Goal: Information Seeking & Learning: Learn about a topic

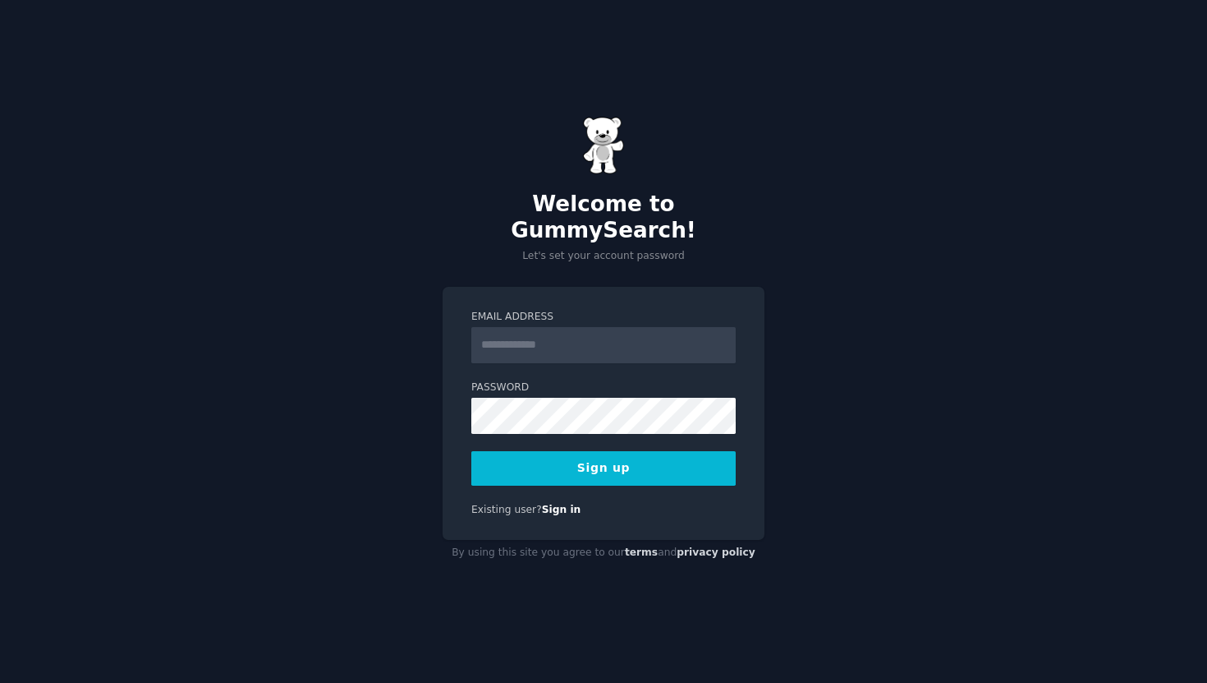
click at [655, 327] on input "Email Address" at bounding box center [603, 345] width 264 height 36
type input "**********"
click at [626, 453] on button "Sign up" at bounding box center [603, 468] width 264 height 34
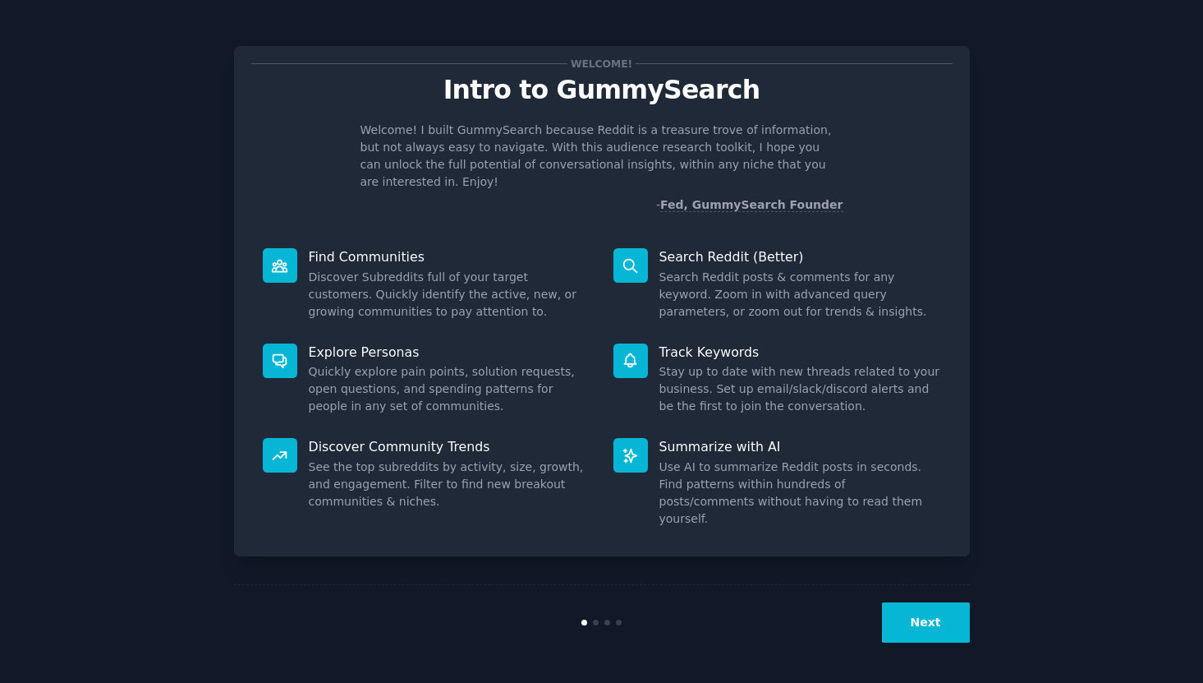
click at [902, 604] on button "Next" at bounding box center [926, 622] width 88 height 40
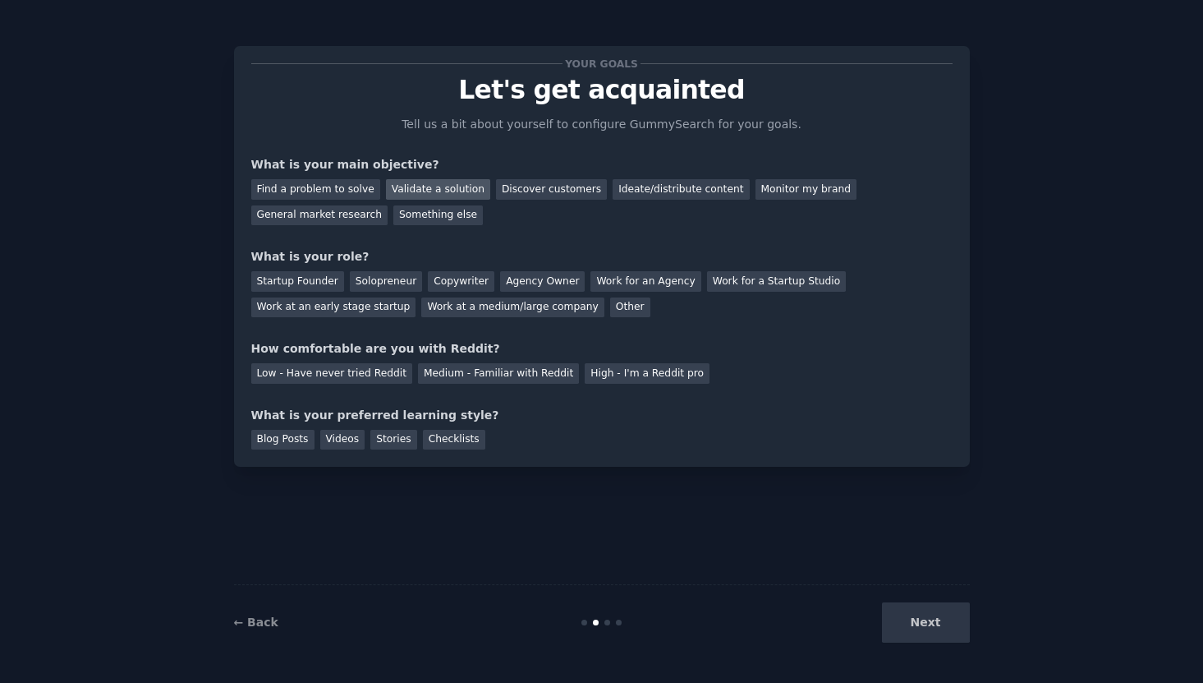
click at [426, 194] on div "Validate a solution" at bounding box center [438, 189] width 104 height 21
click at [533, 191] on div "Discover customers" at bounding box center [553, 189] width 111 height 21
click at [642, 191] on div "Ideate/distribute content" at bounding box center [683, 189] width 136 height 21
click at [529, 195] on div "Discover customers" at bounding box center [553, 189] width 111 height 21
click at [667, 196] on div "Ideate/distribute content" at bounding box center [683, 189] width 136 height 21
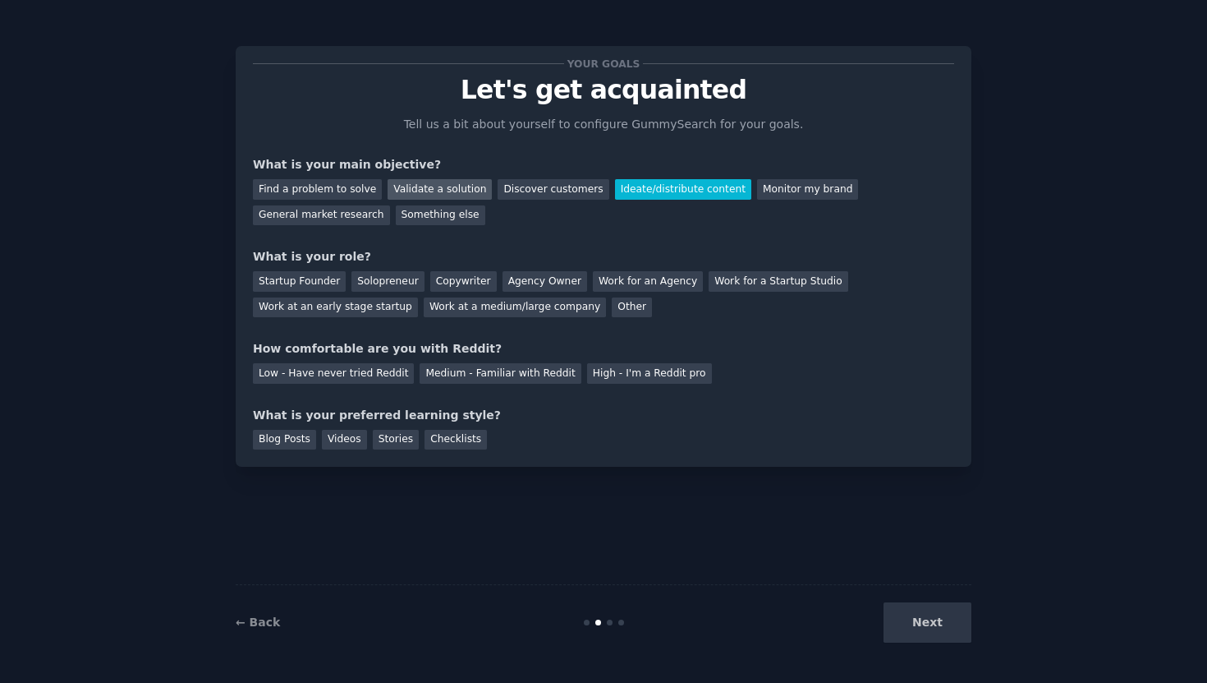
click at [471, 191] on div "Validate a solution" at bounding box center [440, 189] width 104 height 21
click at [312, 283] on div "Startup Founder" at bounding box center [299, 281] width 93 height 21
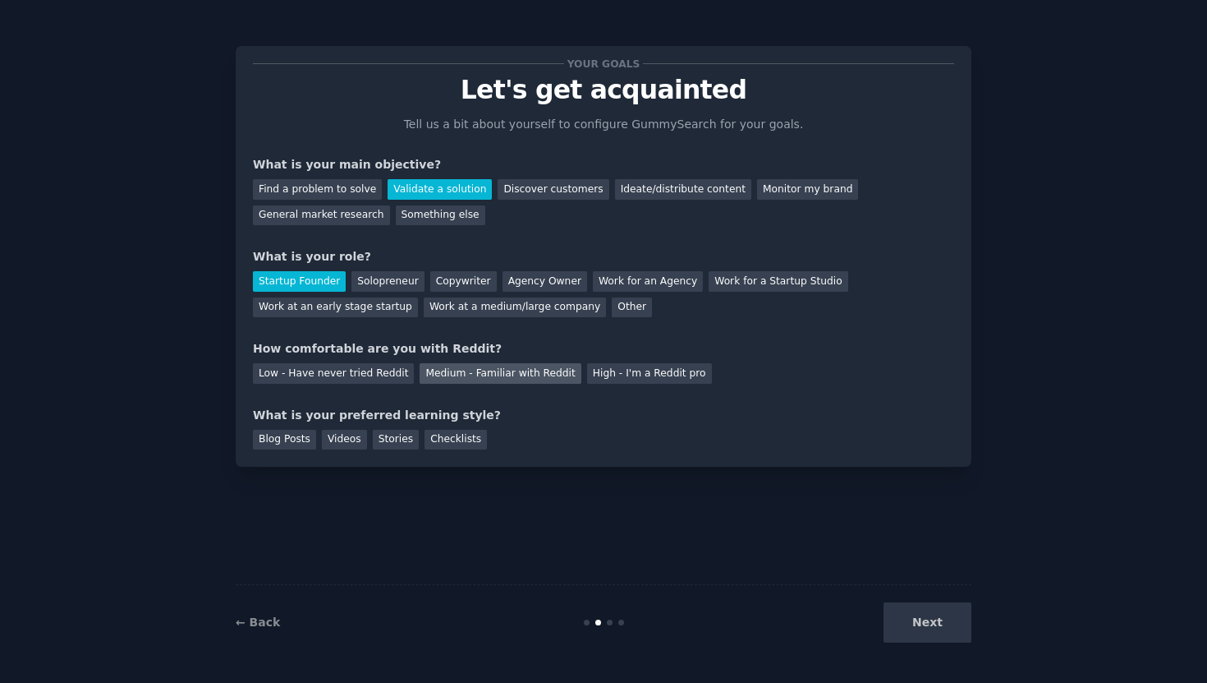
click at [554, 366] on div "Medium - Familiar with Reddit" at bounding box center [500, 373] width 161 height 21
click at [299, 444] on div "Blog Posts" at bounding box center [284, 440] width 63 height 21
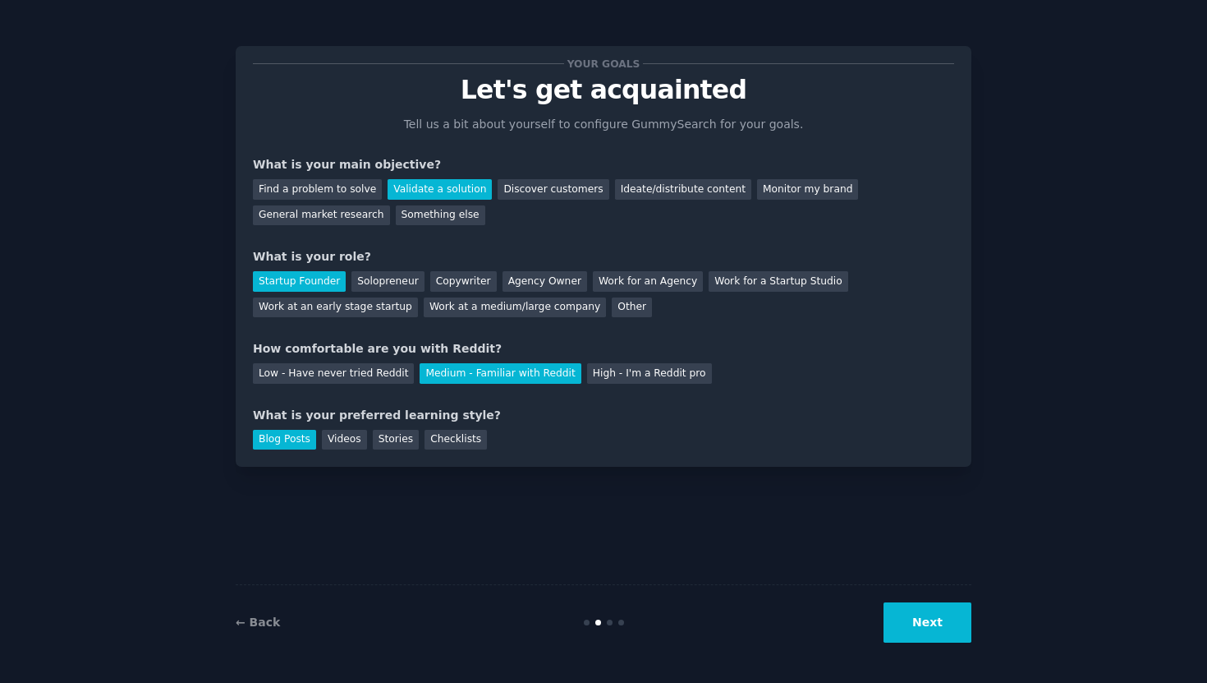
click at [938, 618] on button "Next" at bounding box center [928, 622] width 88 height 40
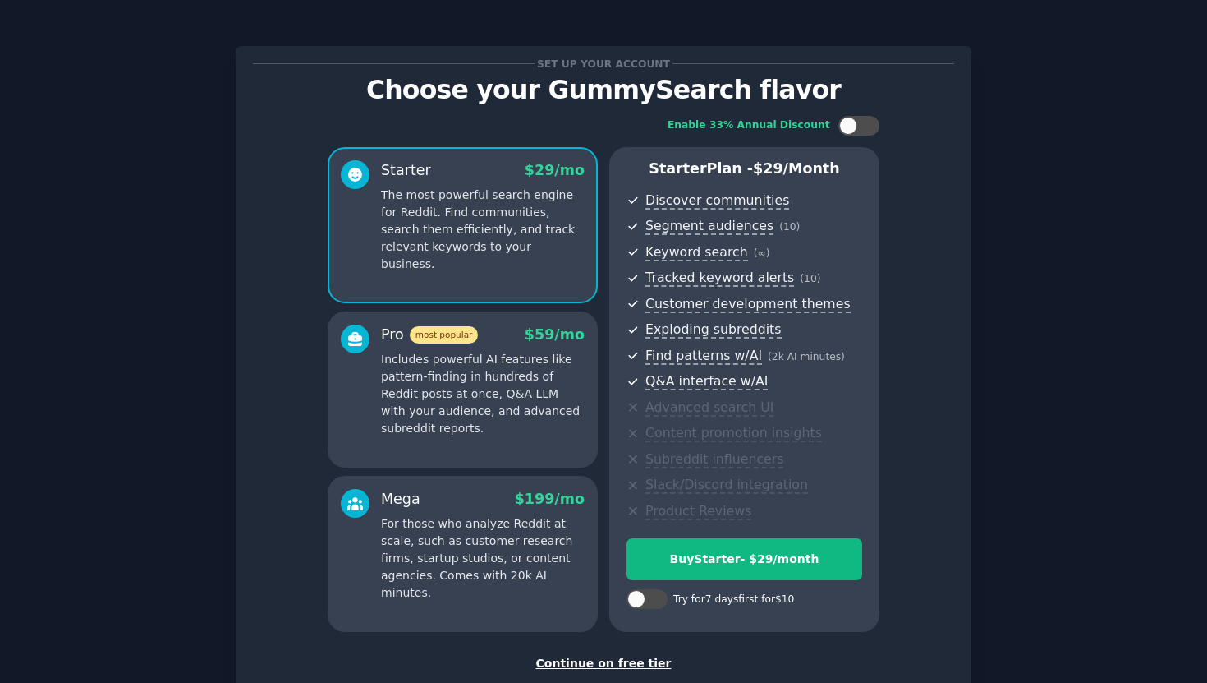
scroll to position [105, 0]
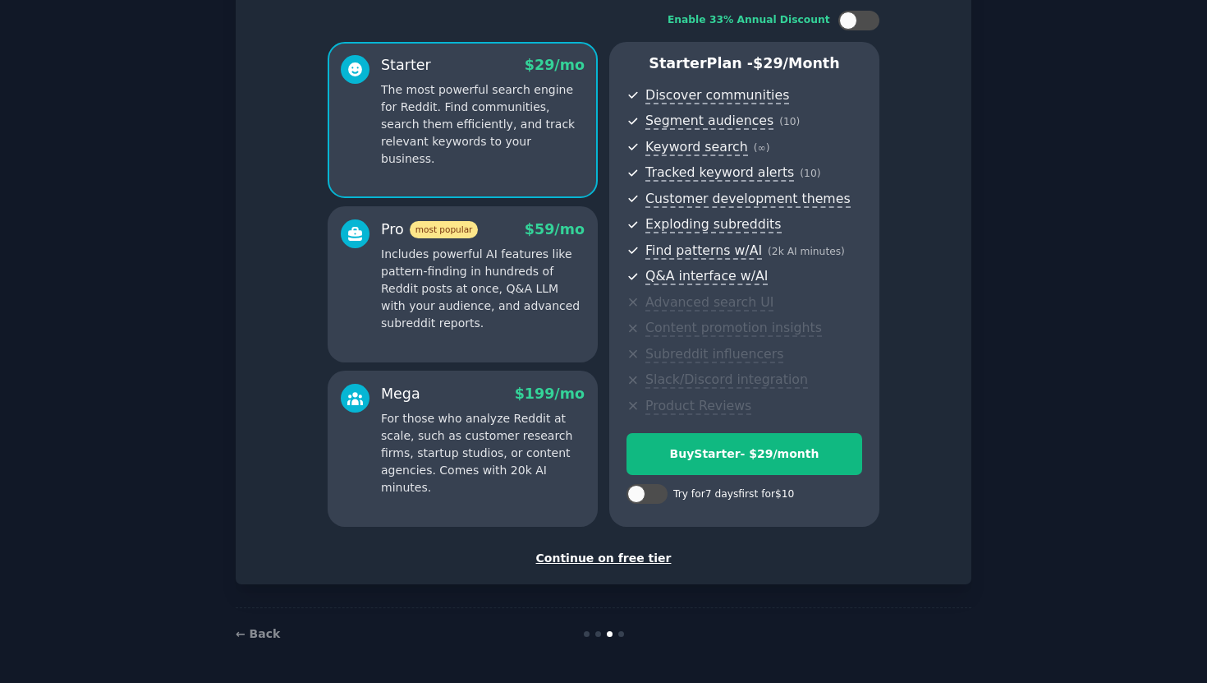
click at [614, 557] on div "Continue on free tier" at bounding box center [603, 557] width 701 height 17
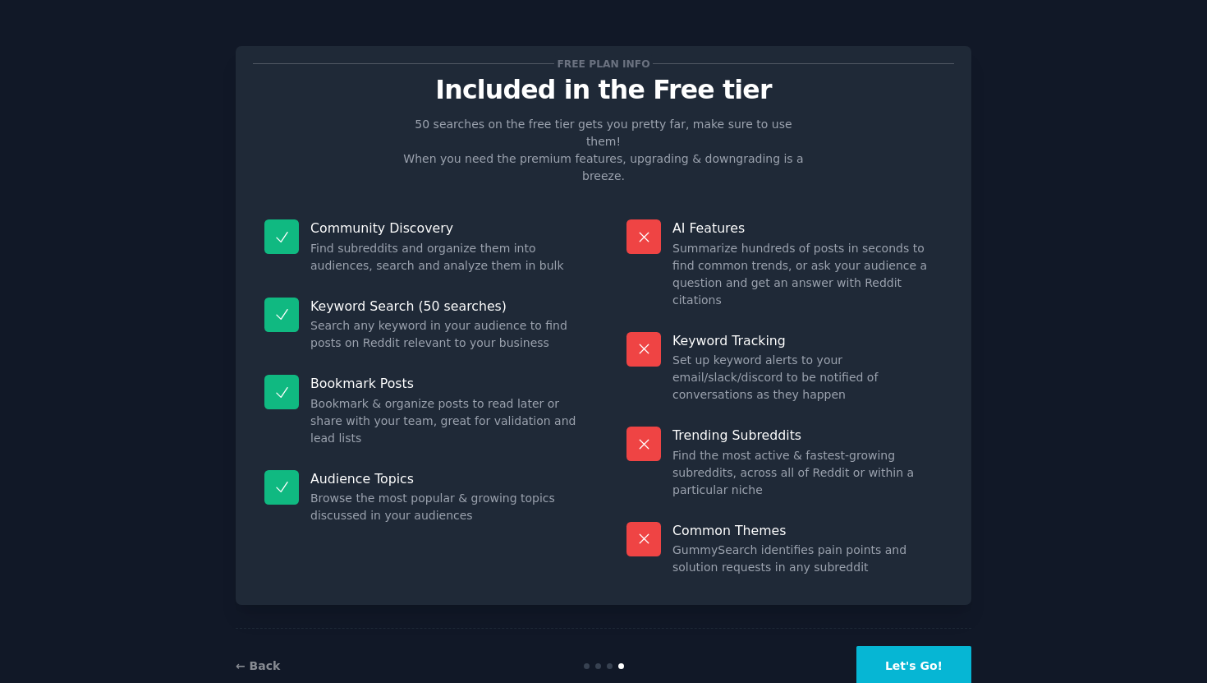
click at [922, 646] on button "Let's Go!" at bounding box center [914, 666] width 115 height 40
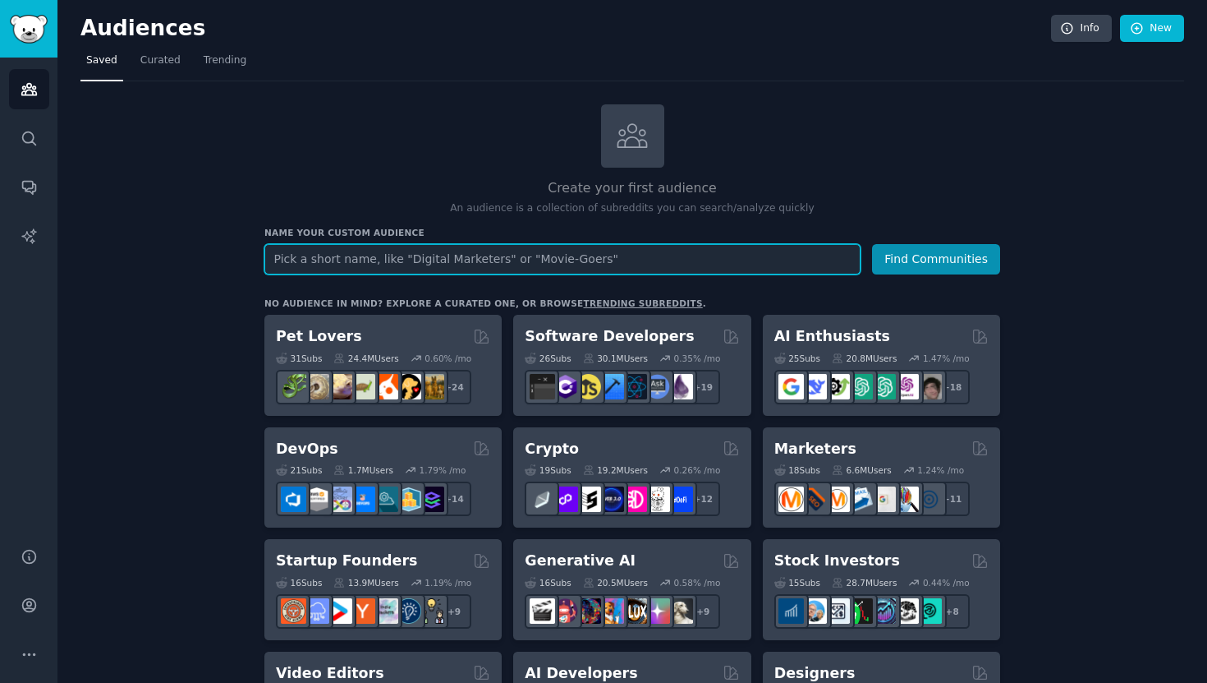
click at [446, 256] on input "text" at bounding box center [562, 259] width 596 height 30
type input "free food campus"
click at [872, 244] on button "Find Communities" at bounding box center [936, 259] width 128 height 30
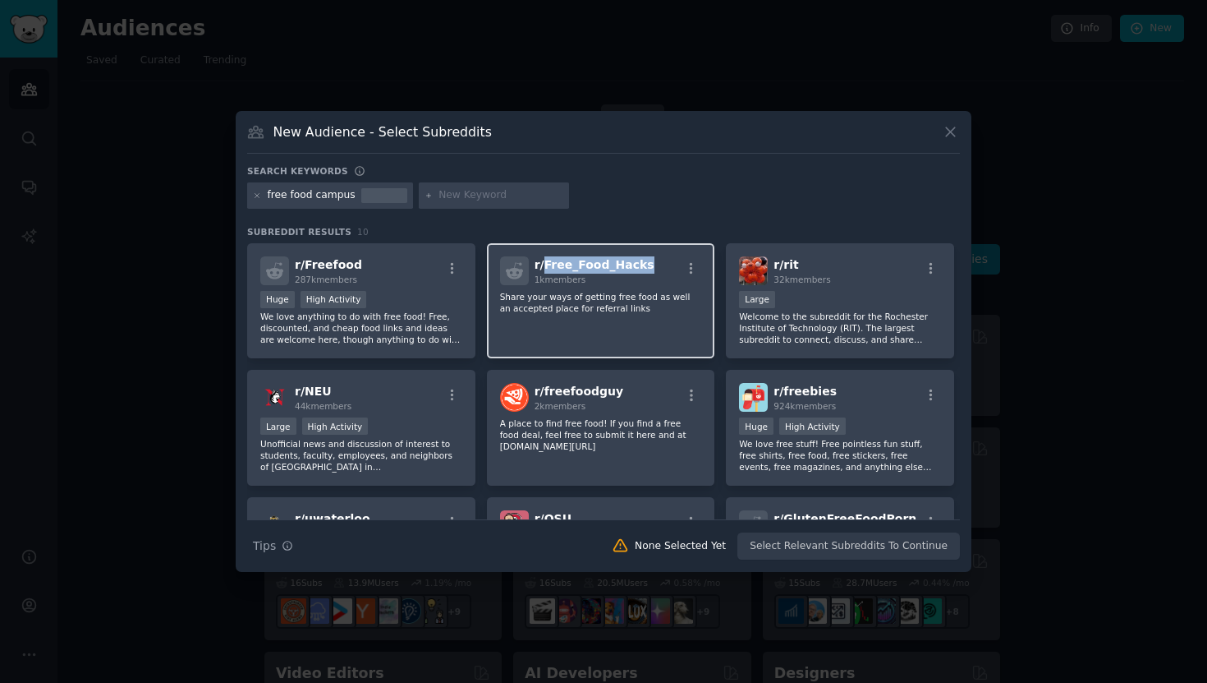
click at [601, 264] on span "r/ Free_Food_Hacks" at bounding box center [595, 264] width 120 height 13
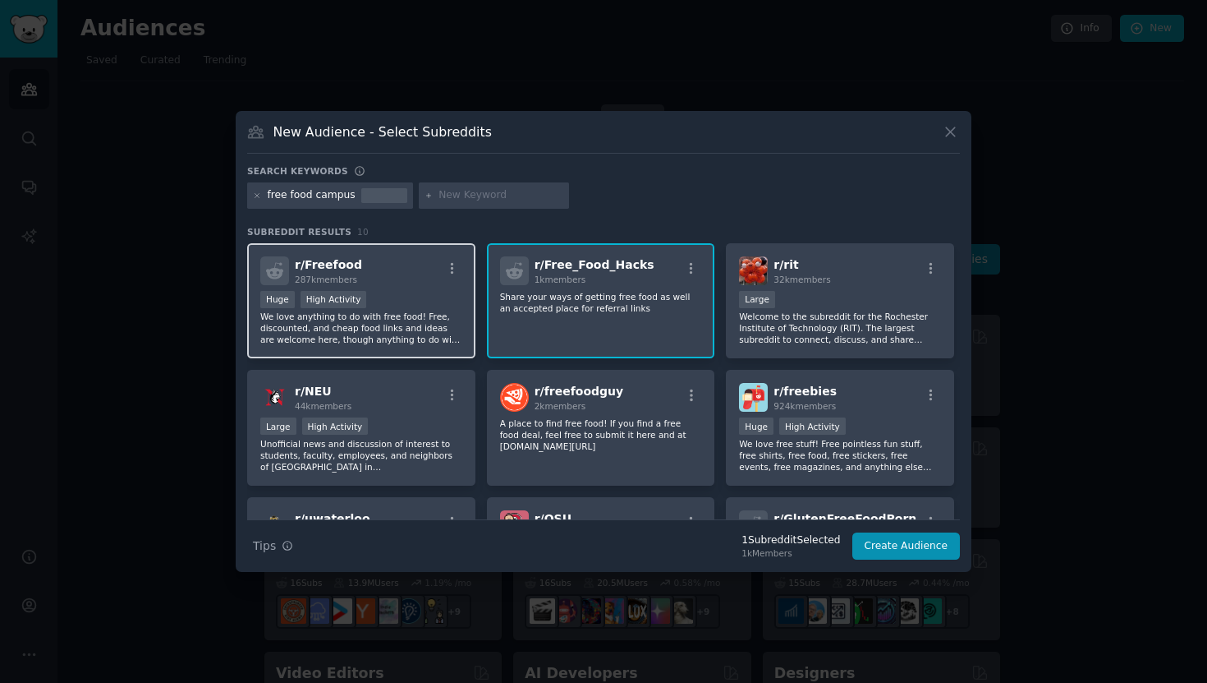
click at [383, 299] on div "Huge High Activity" at bounding box center [361, 301] width 202 height 21
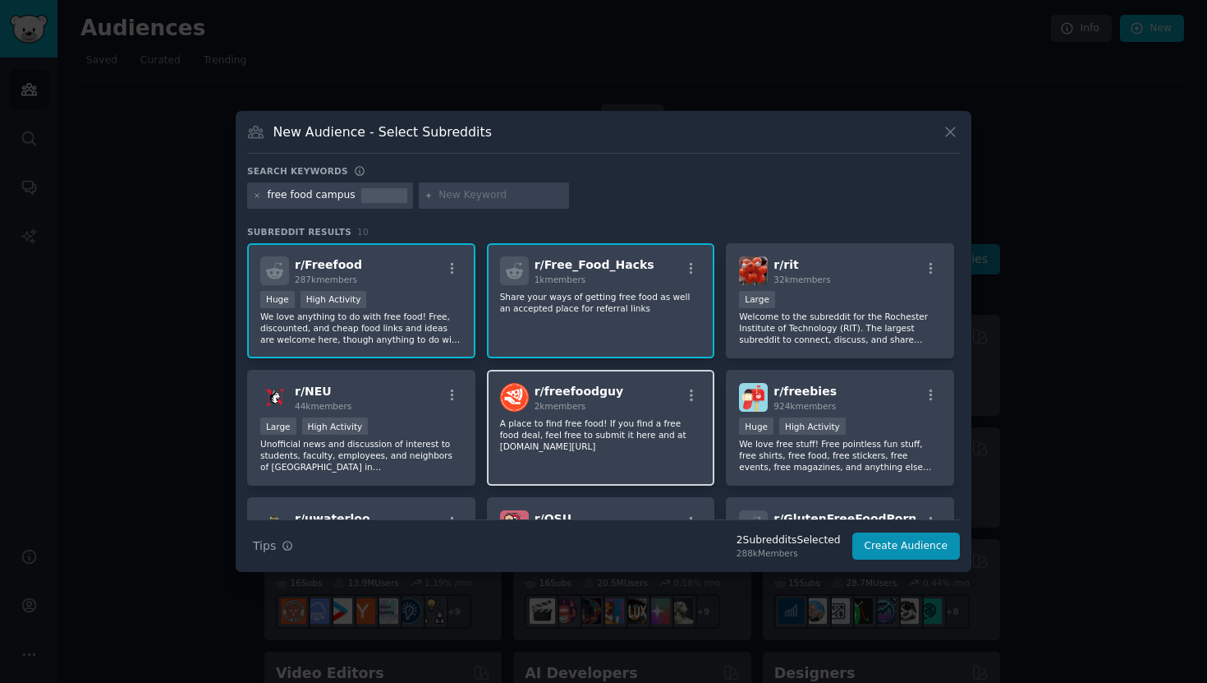
click at [576, 443] on p "A place to find free food! If you find a free food deal, feel free to submit it…" at bounding box center [601, 434] width 202 height 34
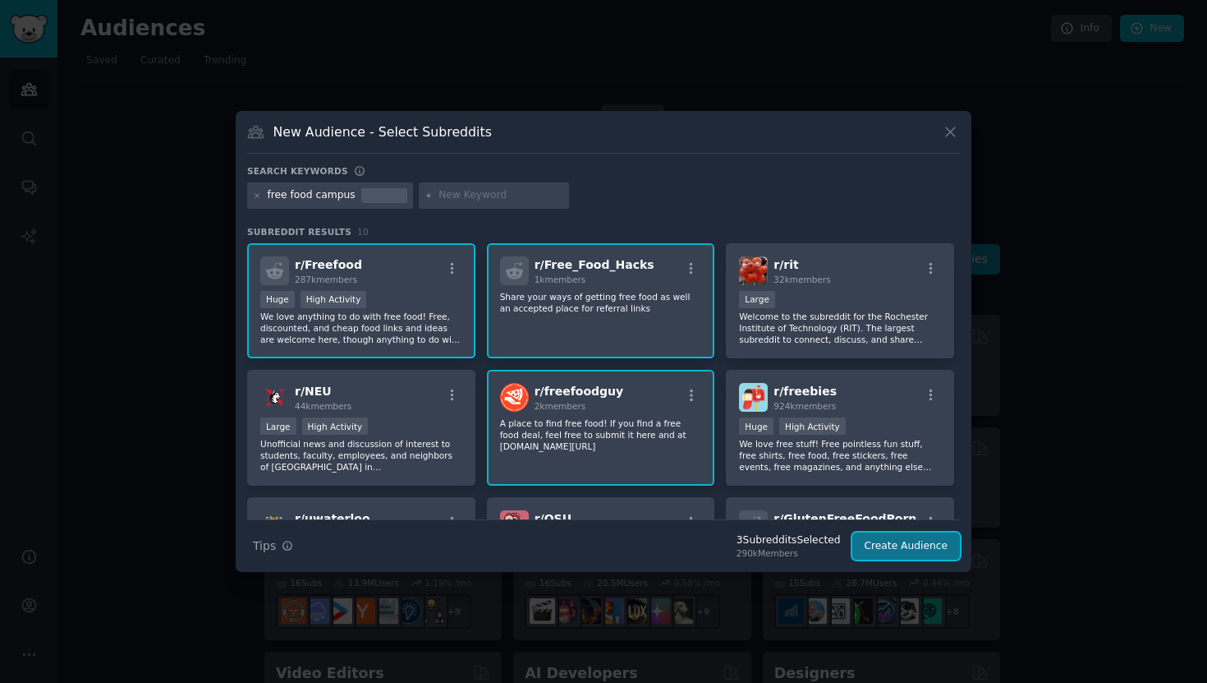
click at [881, 542] on button "Create Audience" at bounding box center [907, 546] width 108 height 28
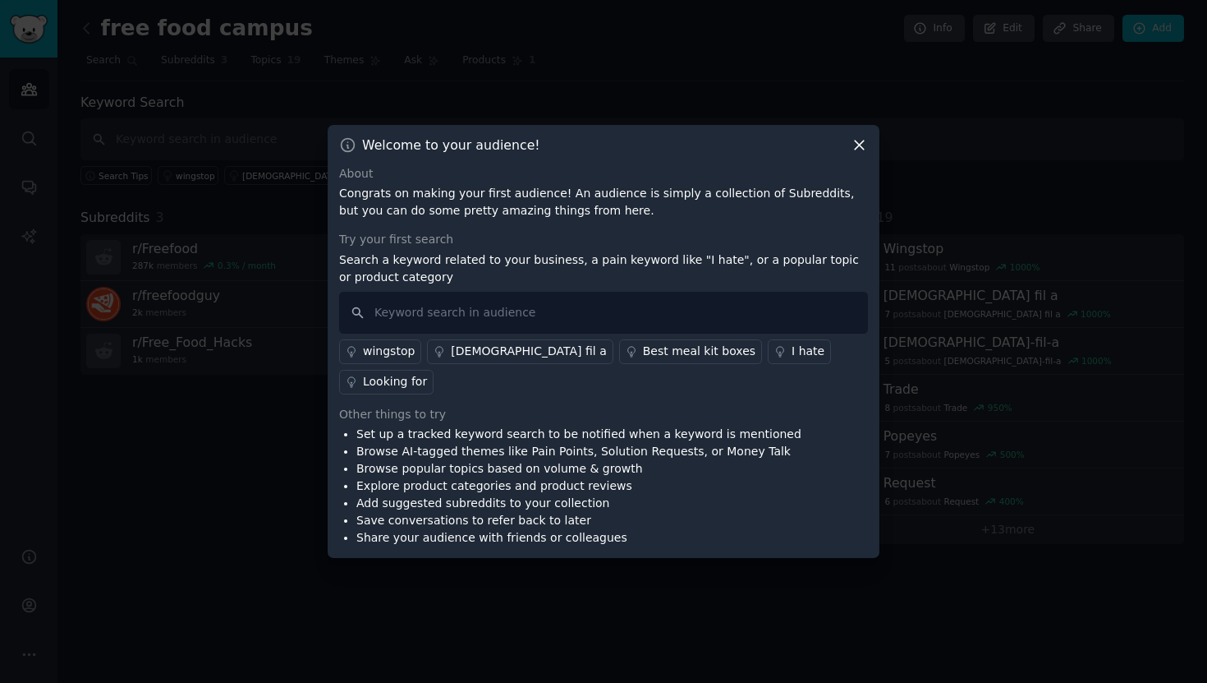
click at [427, 373] on div "Looking for" at bounding box center [395, 381] width 64 height 17
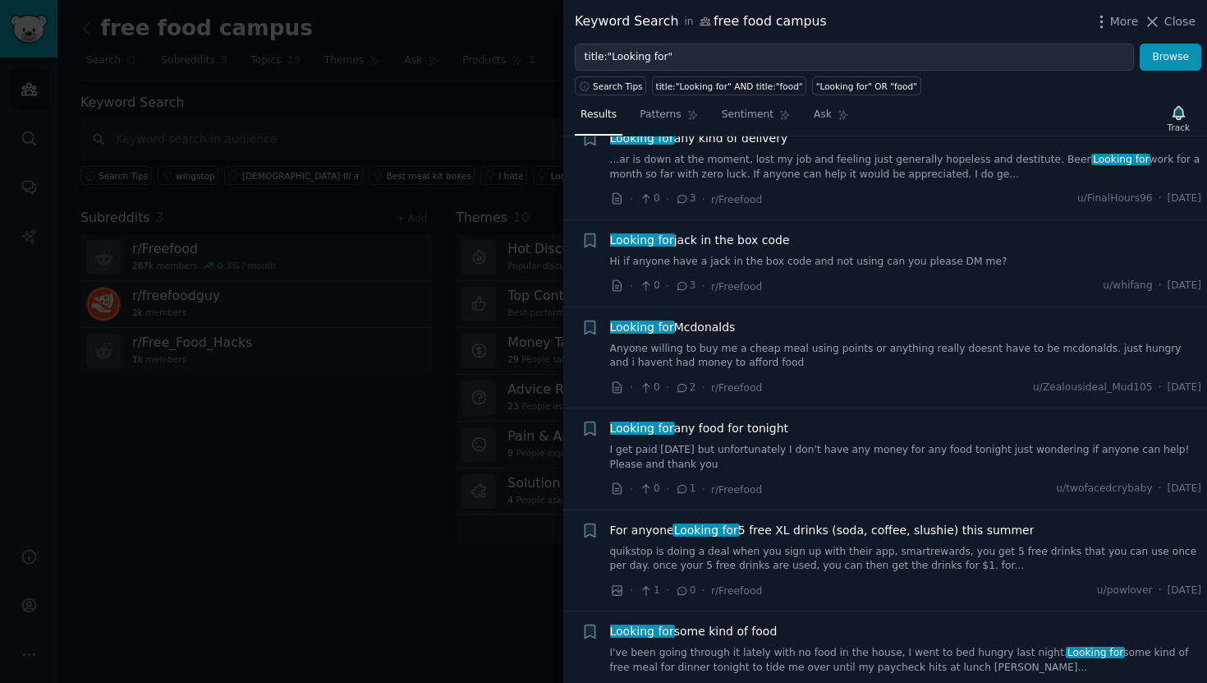
scroll to position [137, 0]
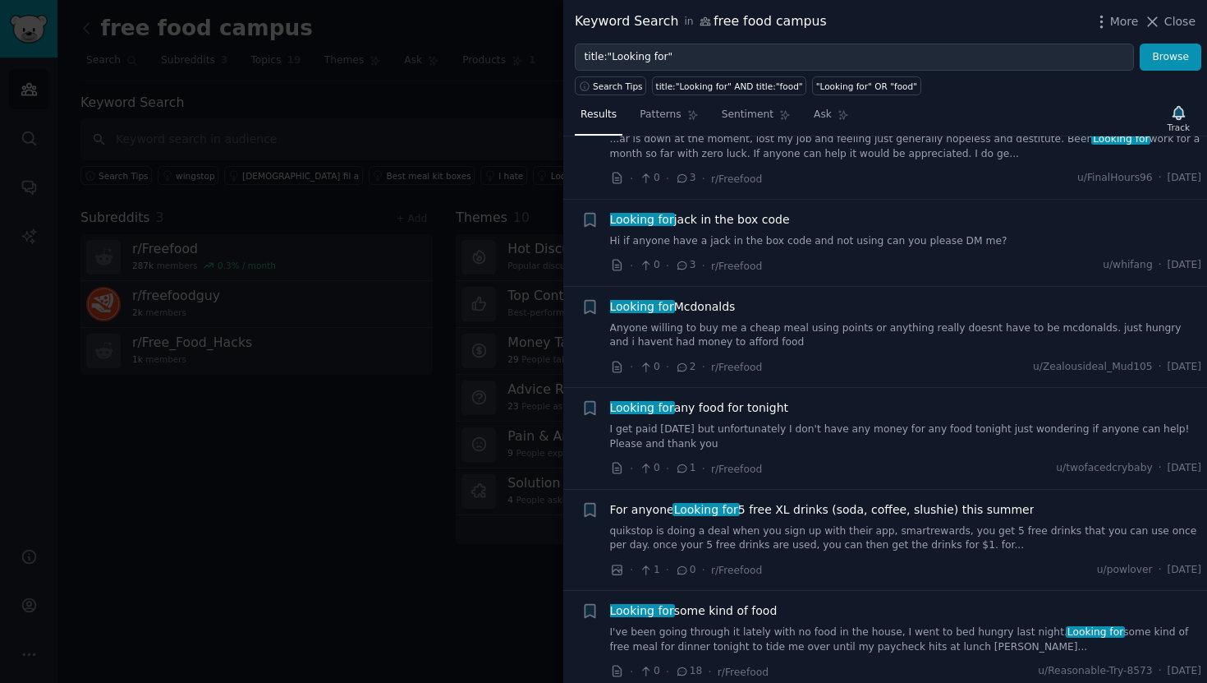
click at [487, 557] on div at bounding box center [603, 341] width 1207 height 683
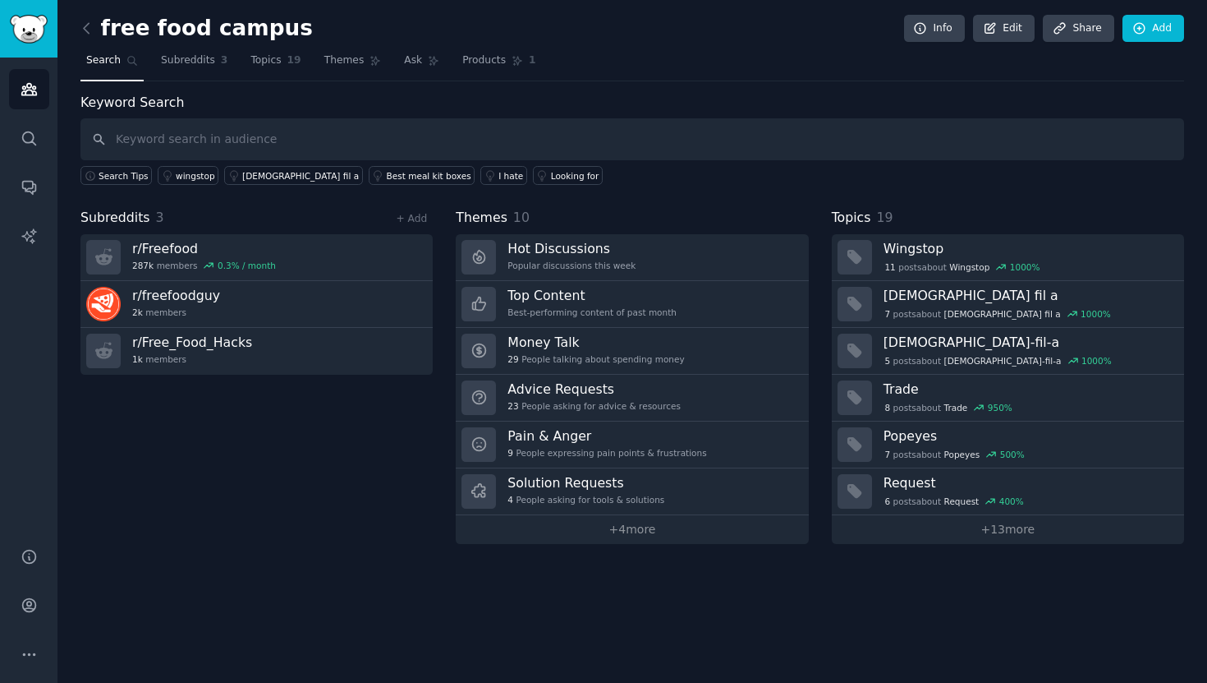
click at [795, 195] on div "Keyword Search Search Tips wingstop chick fil a Best meal kit boxes I hate Look…" at bounding box center [632, 318] width 1104 height 451
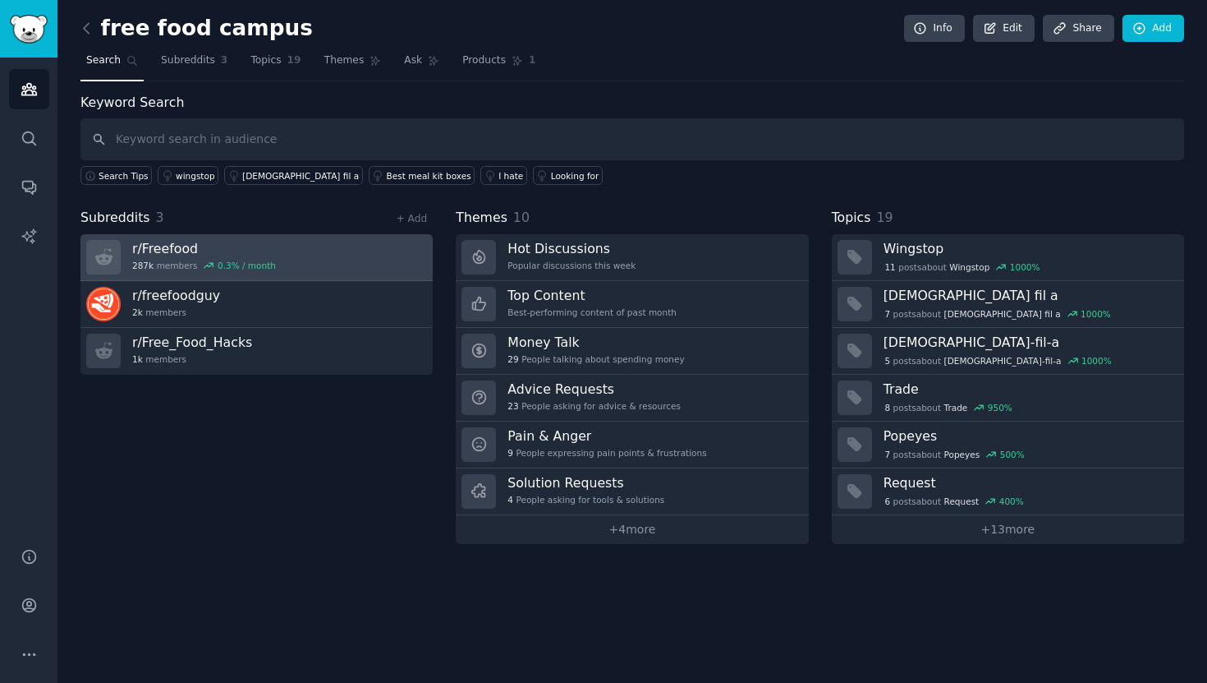
click at [314, 251] on link "r/ Freefood 287k members 0.3 % / month" at bounding box center [256, 257] width 352 height 47
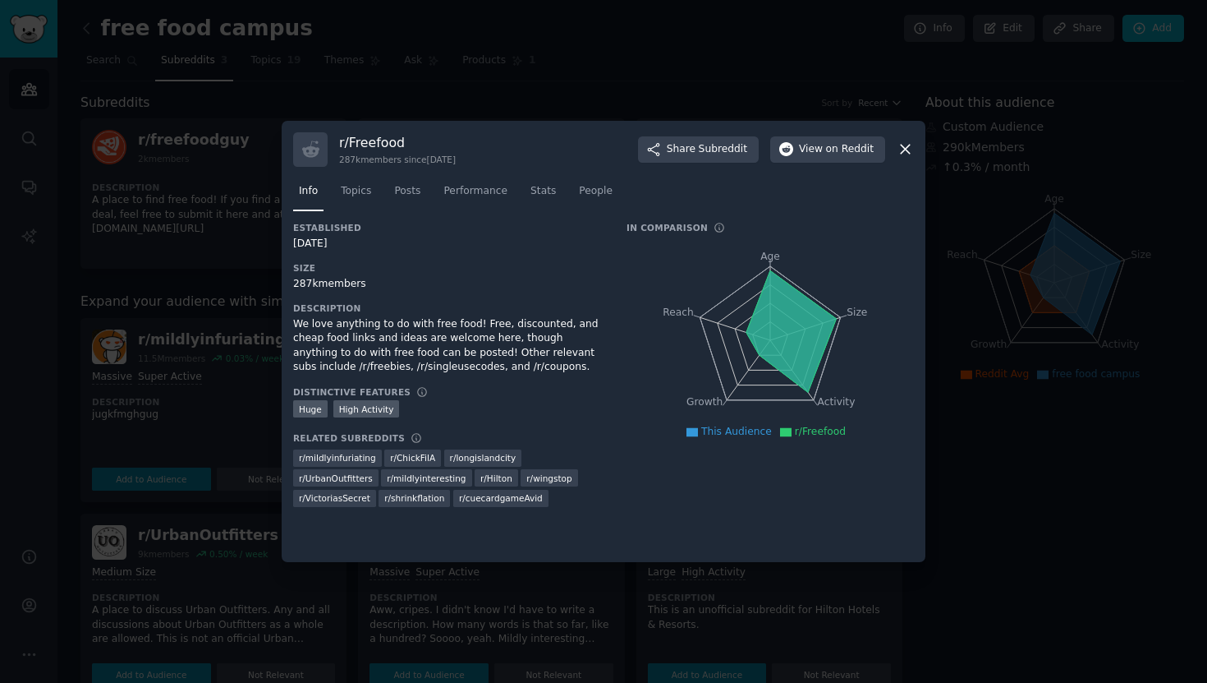
click at [912, 147] on icon at bounding box center [905, 148] width 17 height 17
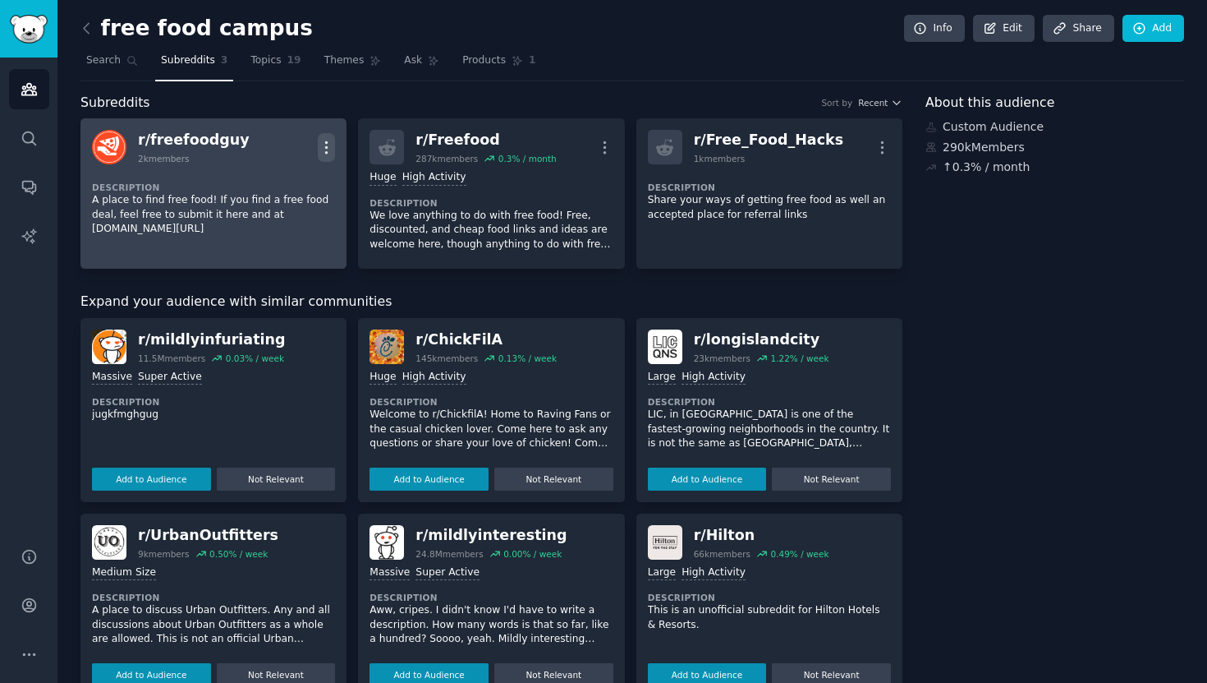
click at [333, 146] on icon "button" at bounding box center [326, 147] width 17 height 17
click at [275, 181] on p "Delete" at bounding box center [262, 181] width 38 height 17
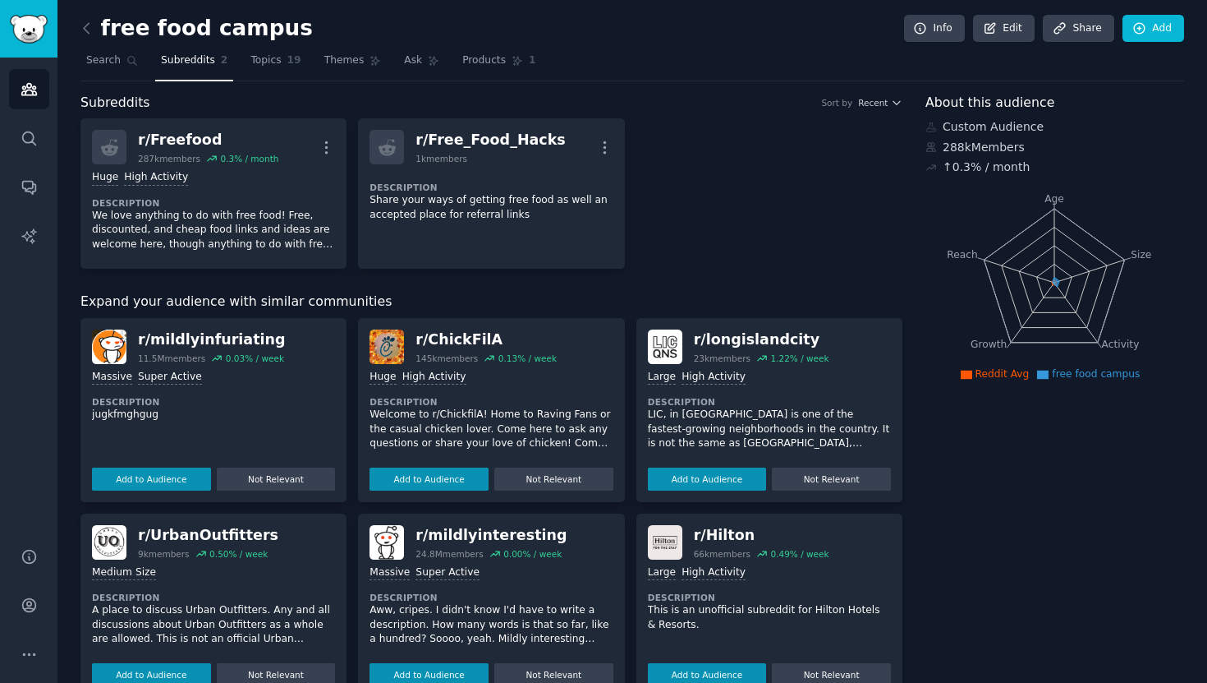
click at [721, 239] on div "r/ Freefood 287k members 0.3 % / month More Huge High Activity Description We l…" at bounding box center [491, 193] width 822 height 150
click at [264, 61] on span "Topics" at bounding box center [266, 60] width 30 height 15
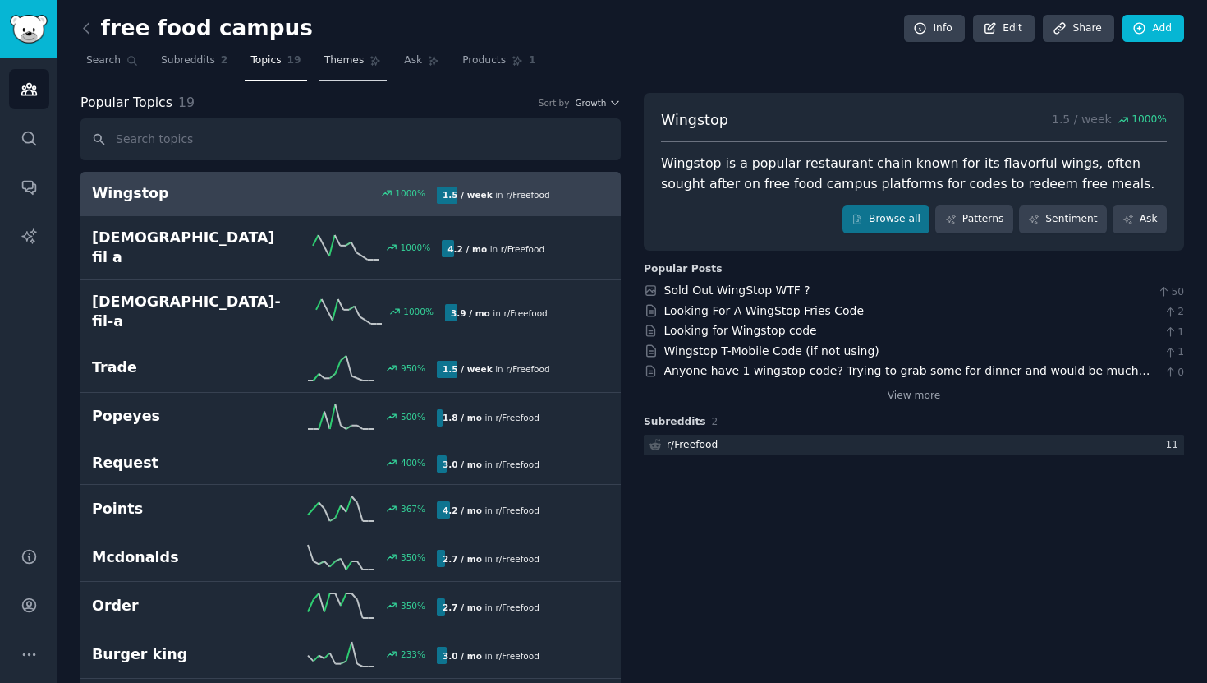
click at [347, 60] on span "Themes" at bounding box center [344, 60] width 40 height 15
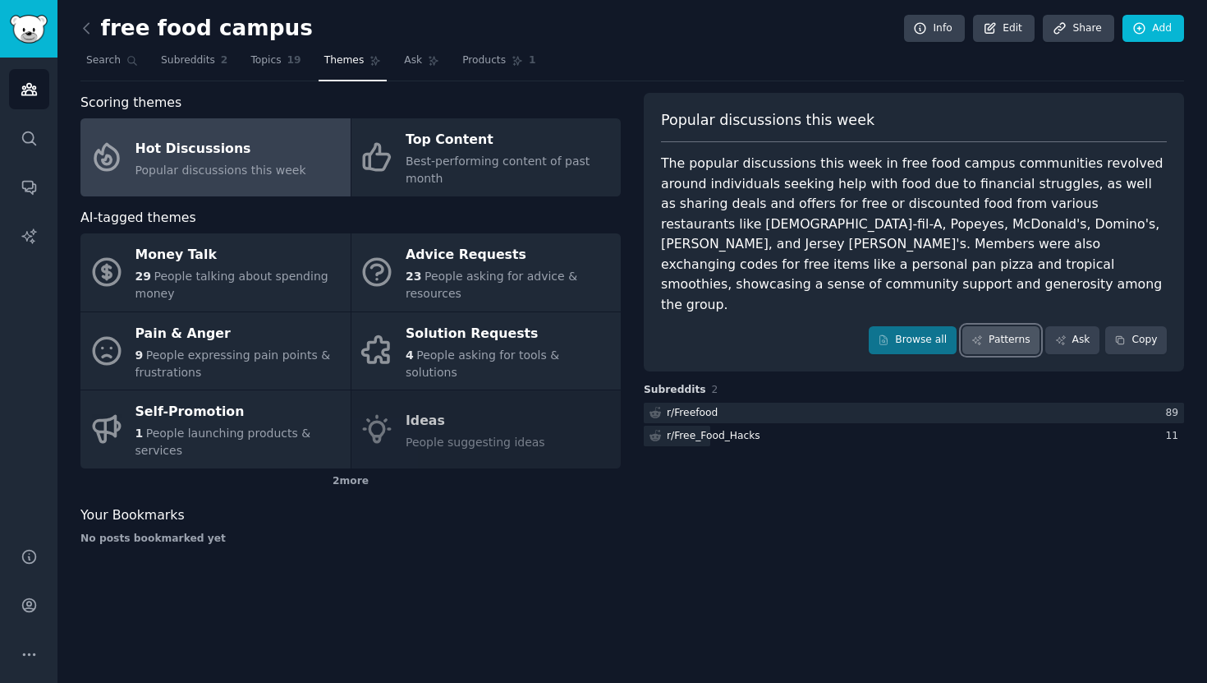
click at [981, 326] on link "Patterns" at bounding box center [1001, 340] width 77 height 28
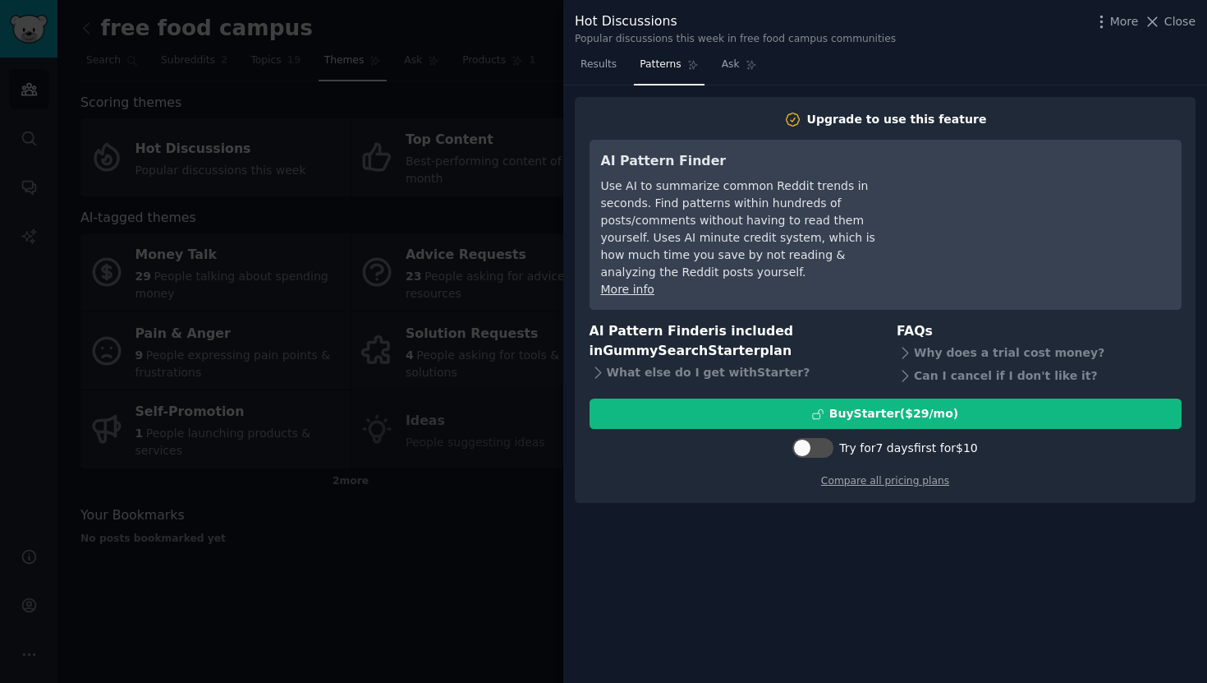
click at [408, 449] on div at bounding box center [603, 341] width 1207 height 683
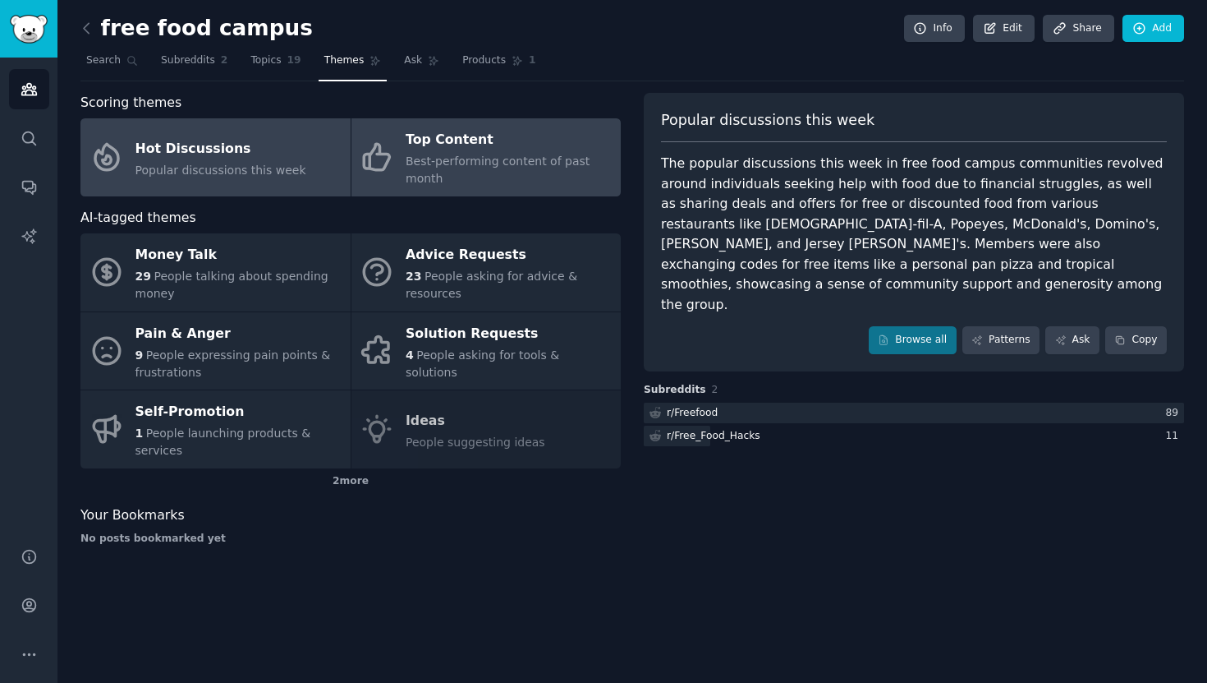
click at [490, 191] on link "Top Content Best-performing content of past month" at bounding box center [487, 157] width 270 height 78
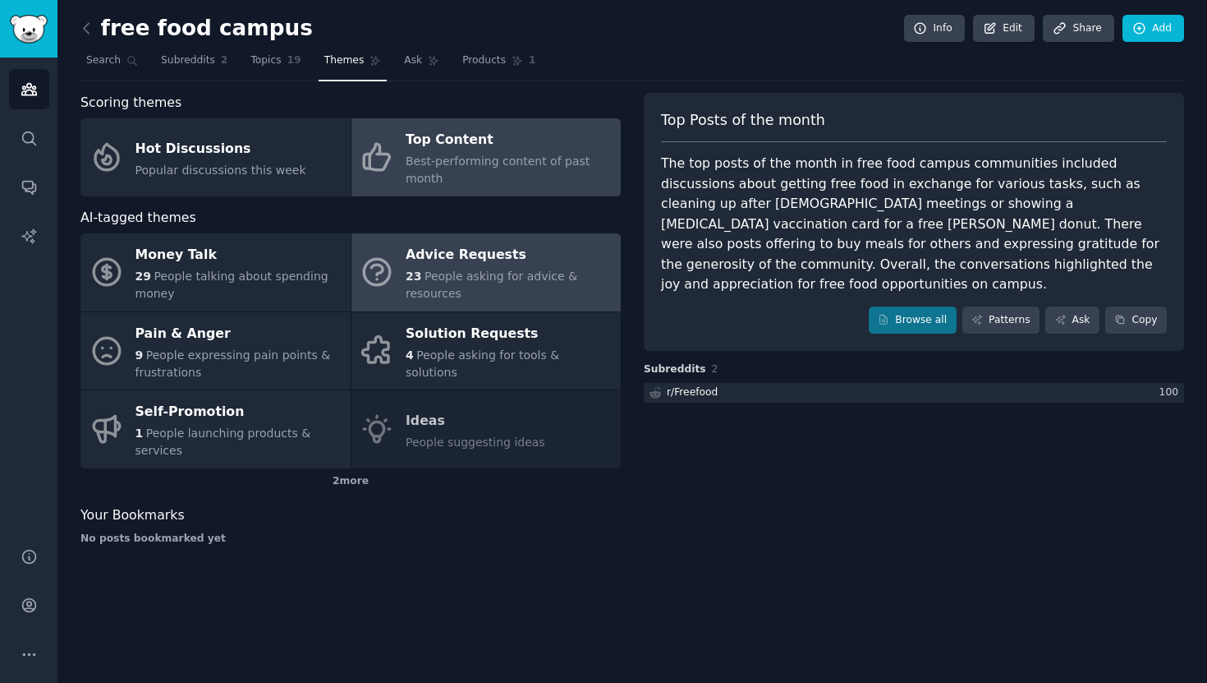
click at [508, 269] on span "People asking for advice & resources" at bounding box center [492, 284] width 172 height 30
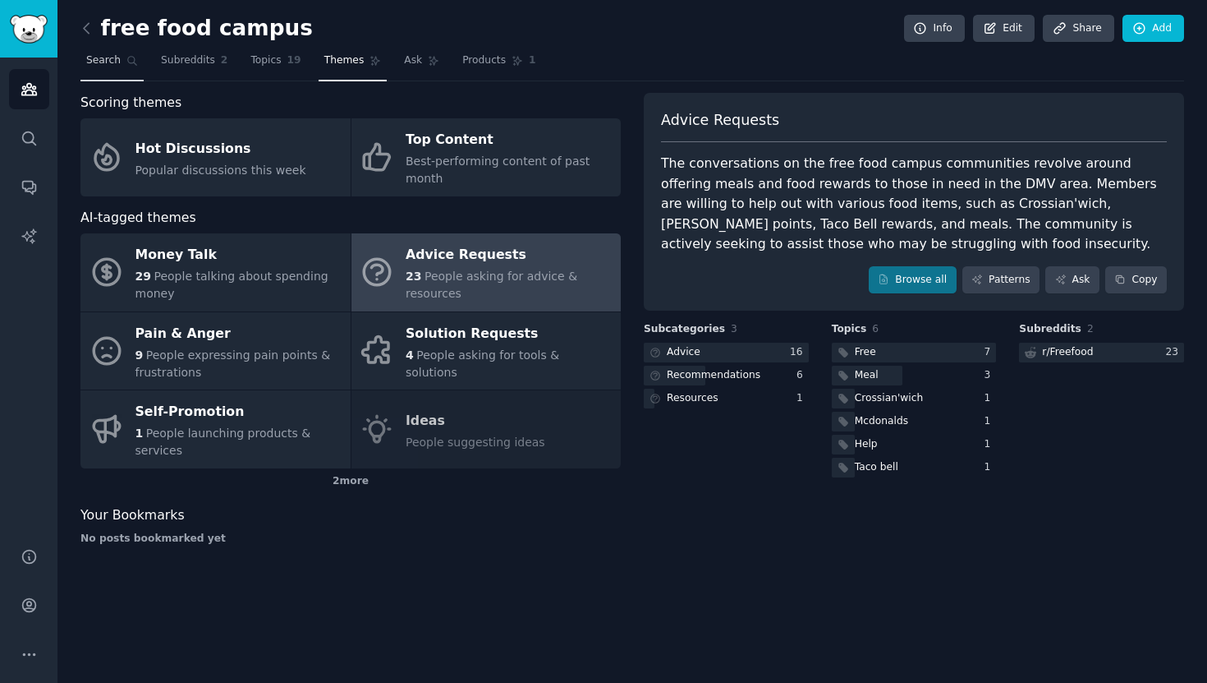
click at [125, 56] on link "Search" at bounding box center [111, 65] width 63 height 34
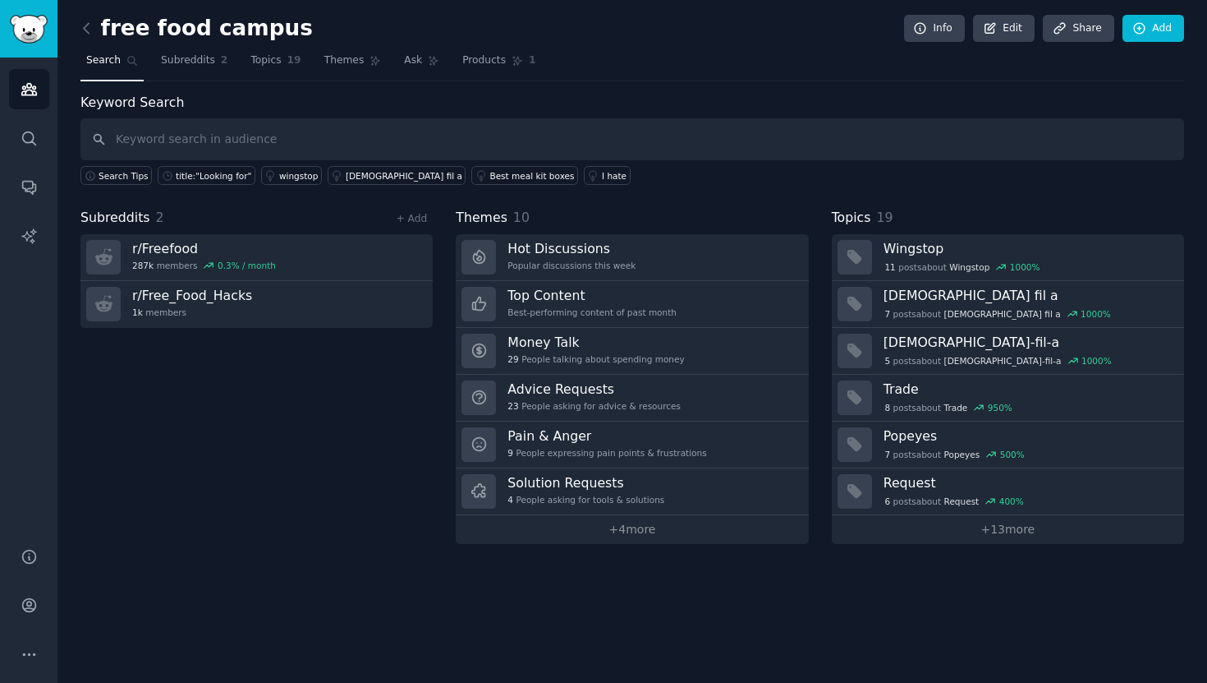
click at [333, 148] on input "text" at bounding box center [632, 139] width 1104 height 42
type input "free food"
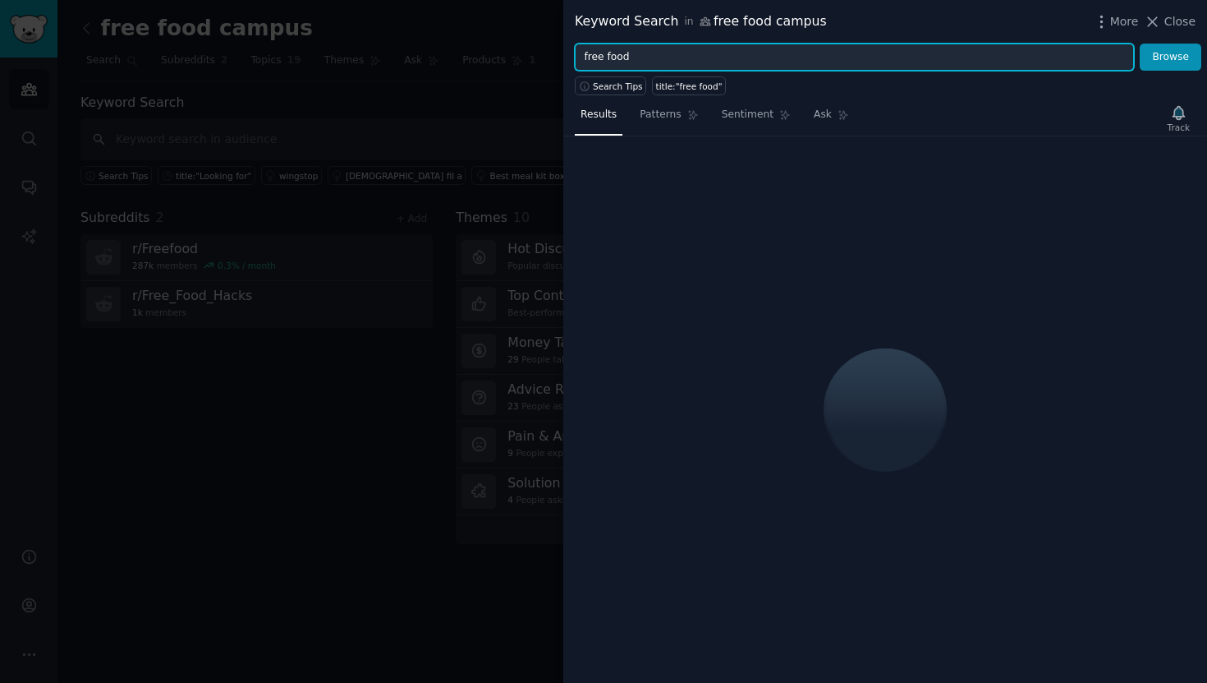
click at [746, 62] on input "free food" at bounding box center [854, 58] width 559 height 28
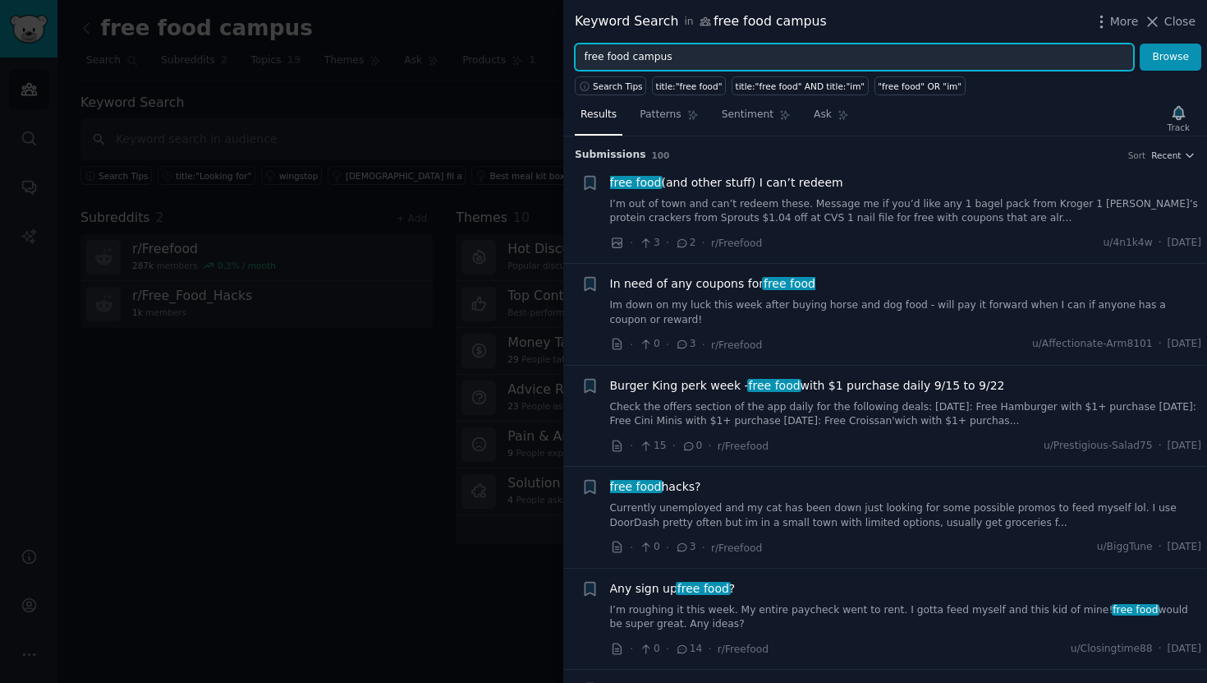
type input "free food campus"
click at [1140, 44] on button "Browse" at bounding box center [1171, 58] width 62 height 28
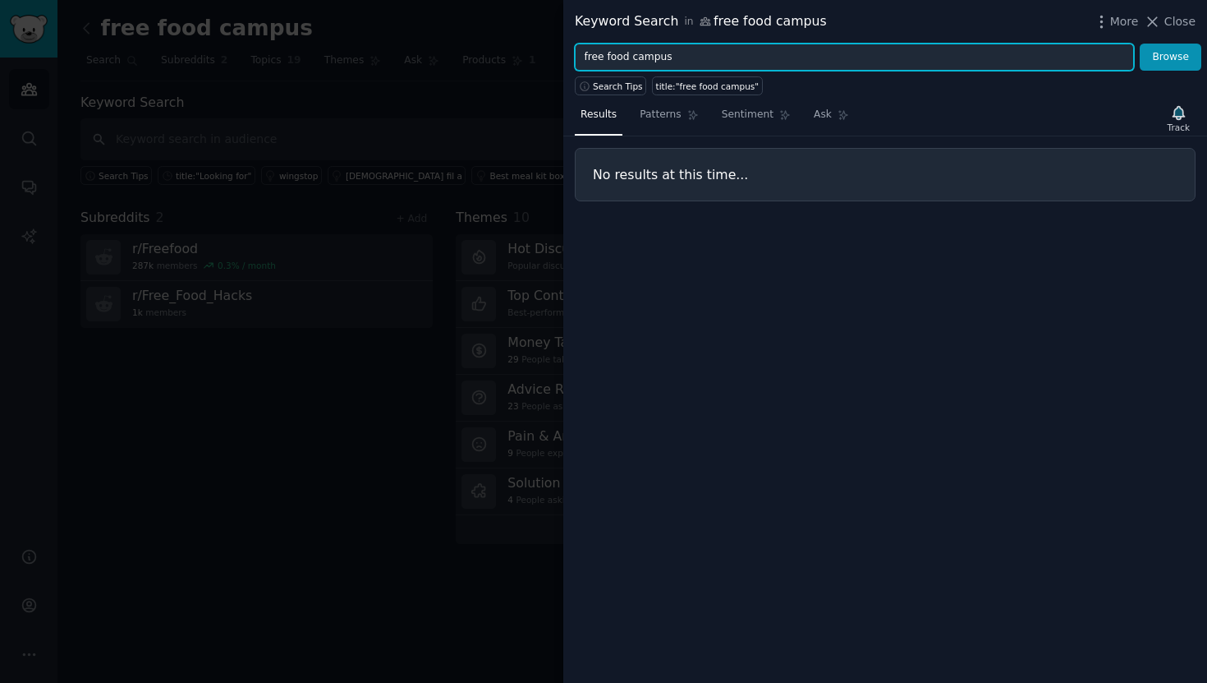
click at [706, 62] on input "free food campus" at bounding box center [854, 58] width 559 height 28
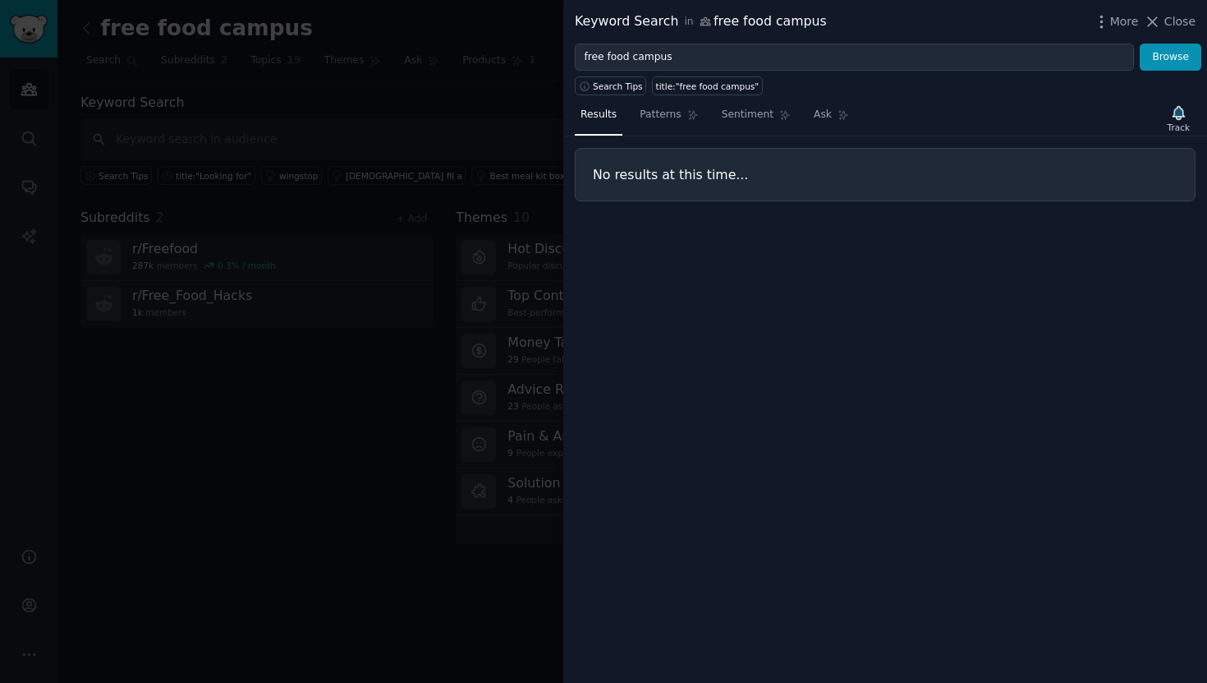
click at [523, 104] on div at bounding box center [603, 341] width 1207 height 683
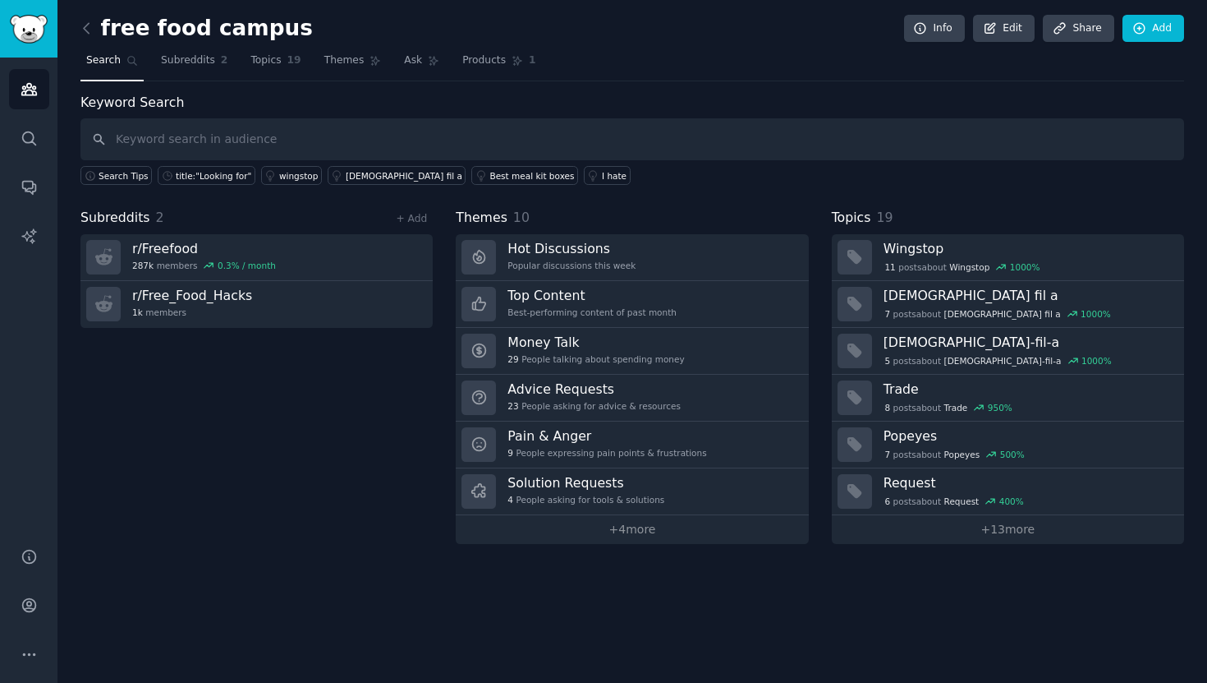
click at [118, 60] on span "Search" at bounding box center [103, 60] width 34 height 15
click at [85, 12] on div "free food campus Info Edit Share Add Search Subreddits 2 Topics 19 Themes Ask P…" at bounding box center [632, 341] width 1150 height 683
click at [87, 26] on icon at bounding box center [86, 28] width 17 height 17
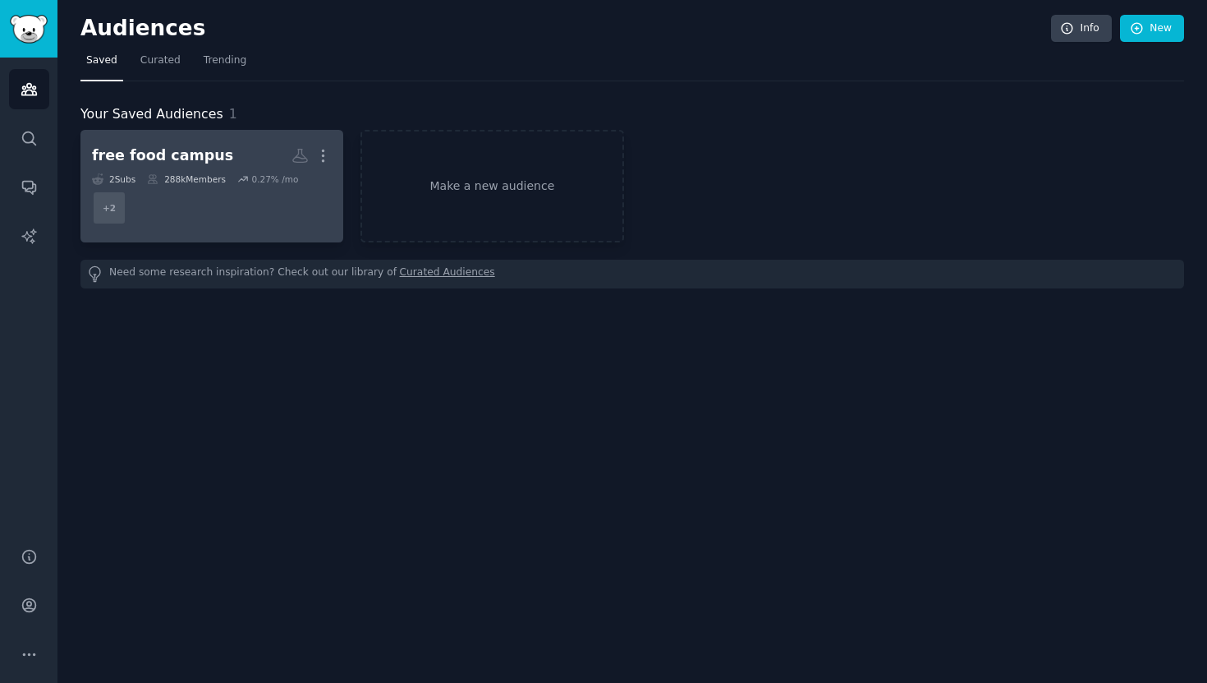
click at [300, 188] on dd "+ 2" at bounding box center [212, 208] width 240 height 46
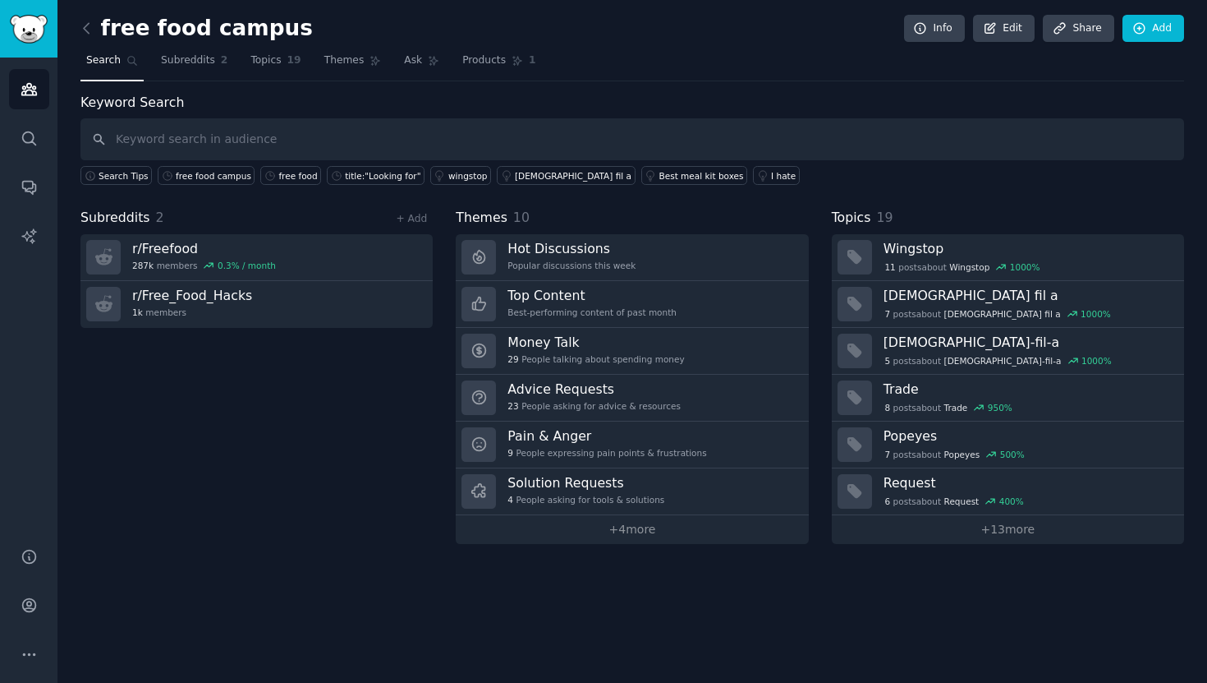
click at [309, 130] on input "text" at bounding box center [632, 139] width 1104 height 42
click at [98, 29] on link at bounding box center [90, 29] width 21 height 26
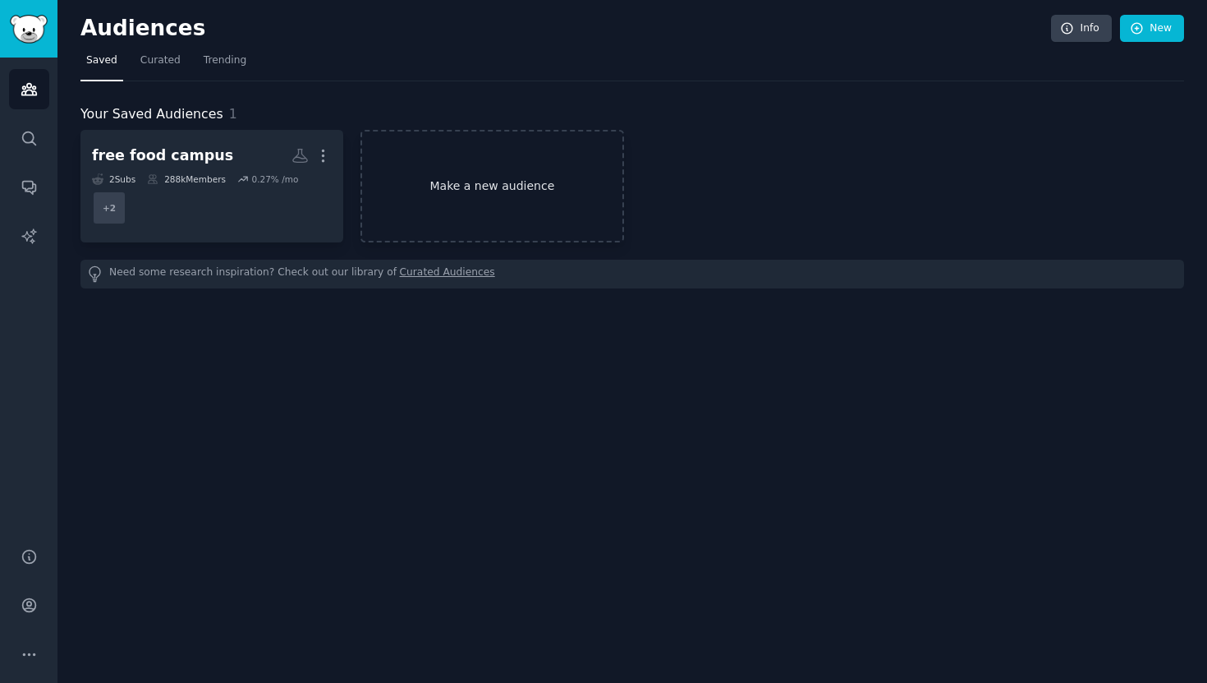
click at [429, 172] on link "Make a new audience" at bounding box center [492, 186] width 263 height 113
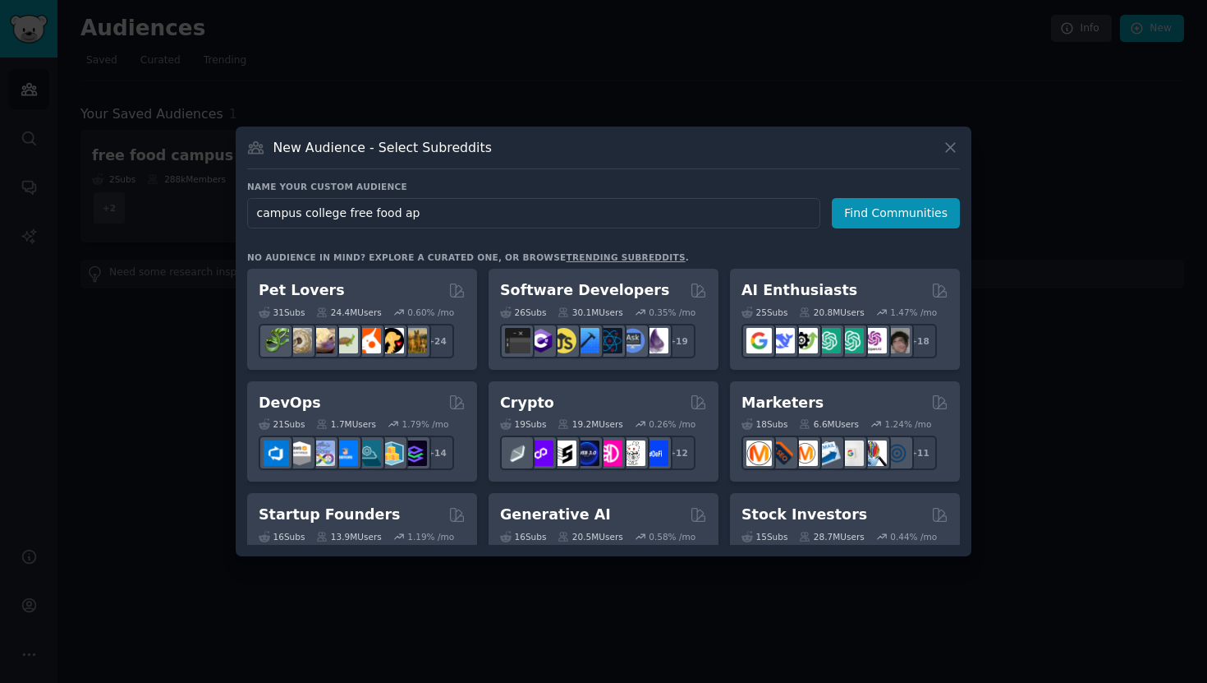
type input "campus college free food app"
click button "Find Communities" at bounding box center [896, 213] width 128 height 30
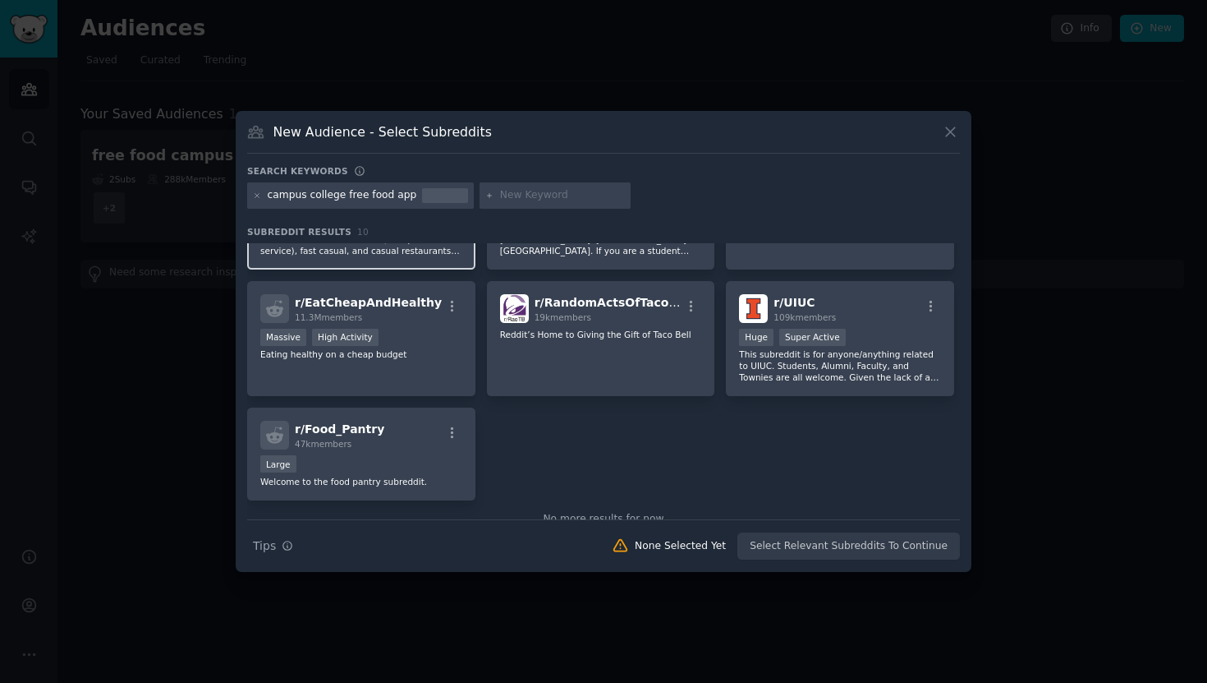
scroll to position [217, 0]
click at [953, 131] on icon at bounding box center [950, 131] width 17 height 17
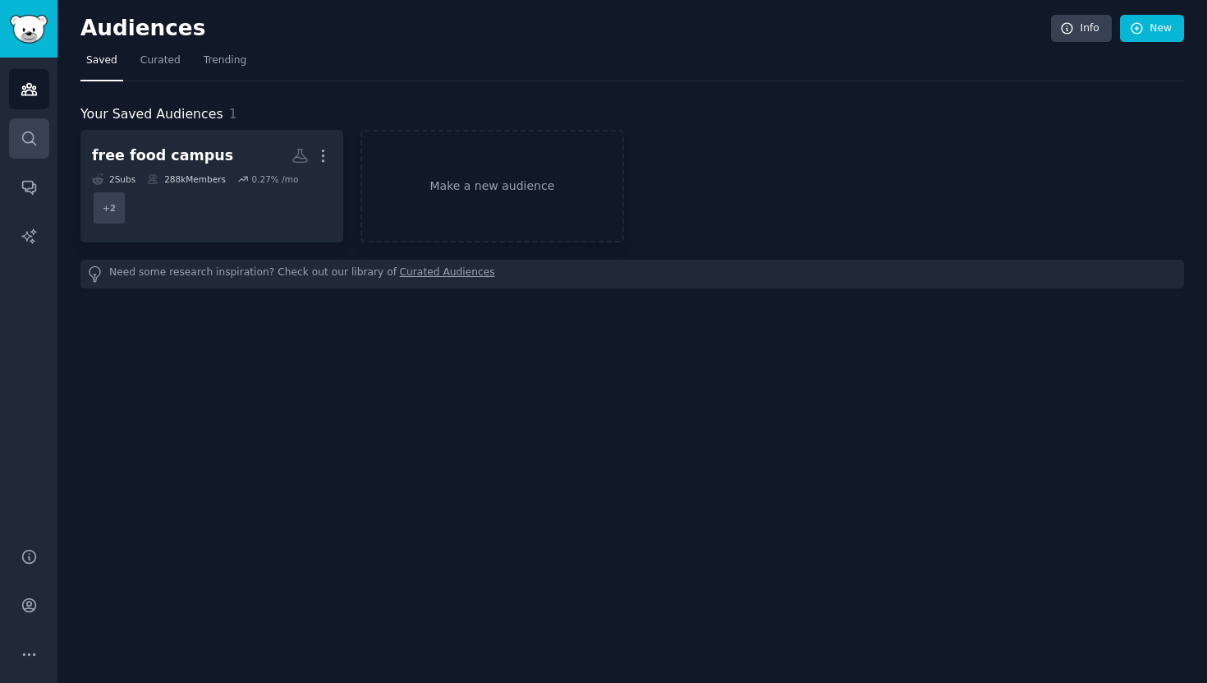
click at [14, 130] on link "Search" at bounding box center [29, 138] width 40 height 40
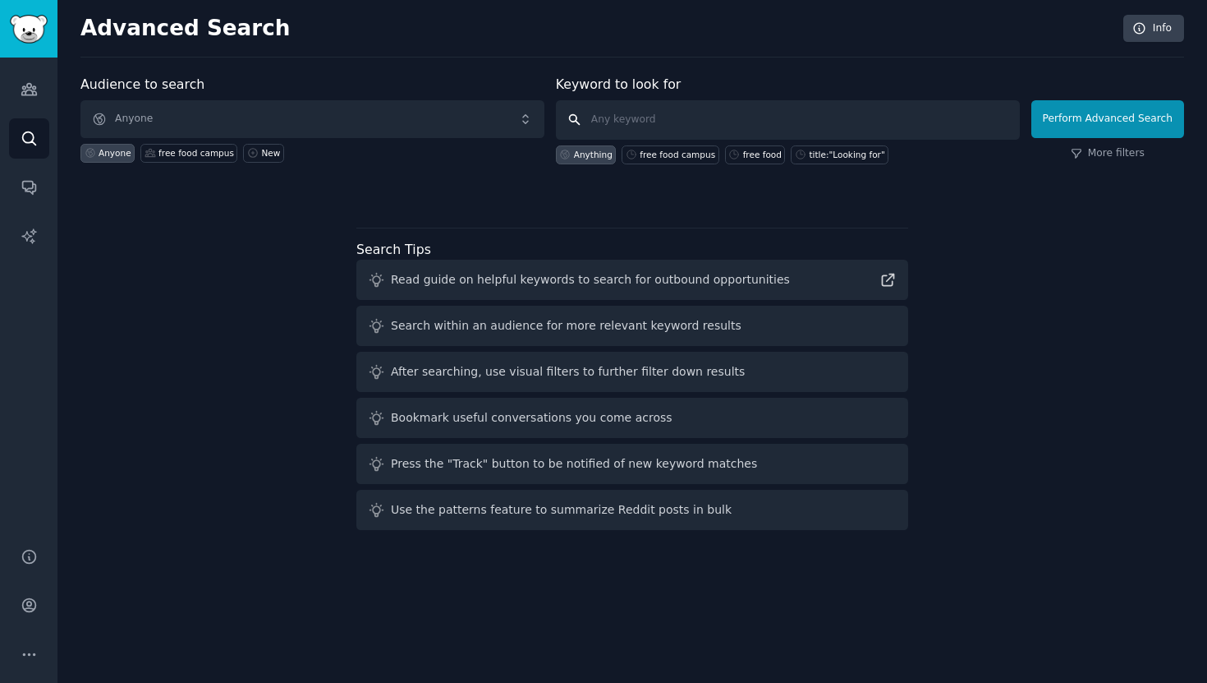
click at [716, 119] on input "text" at bounding box center [788, 119] width 464 height 39
type input "free food on campus app food waste finding"
click button "Perform Advanced Search" at bounding box center [1108, 119] width 153 height 38
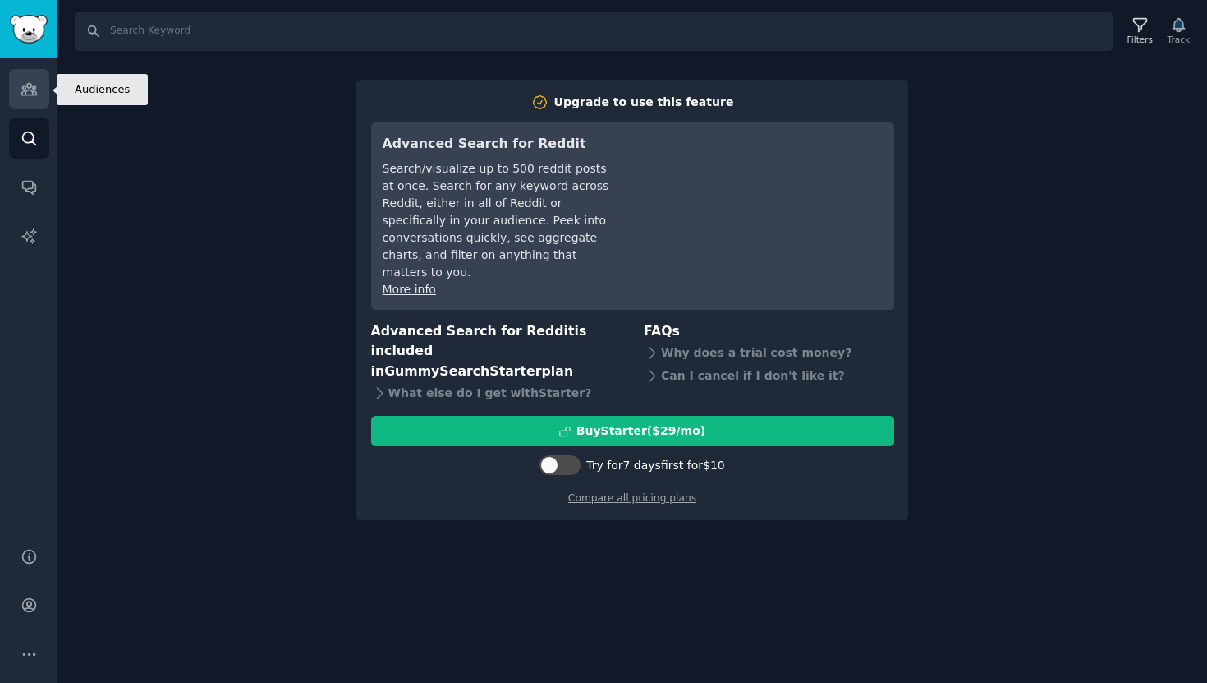
click at [15, 103] on link "Audiences" at bounding box center [29, 89] width 40 height 40
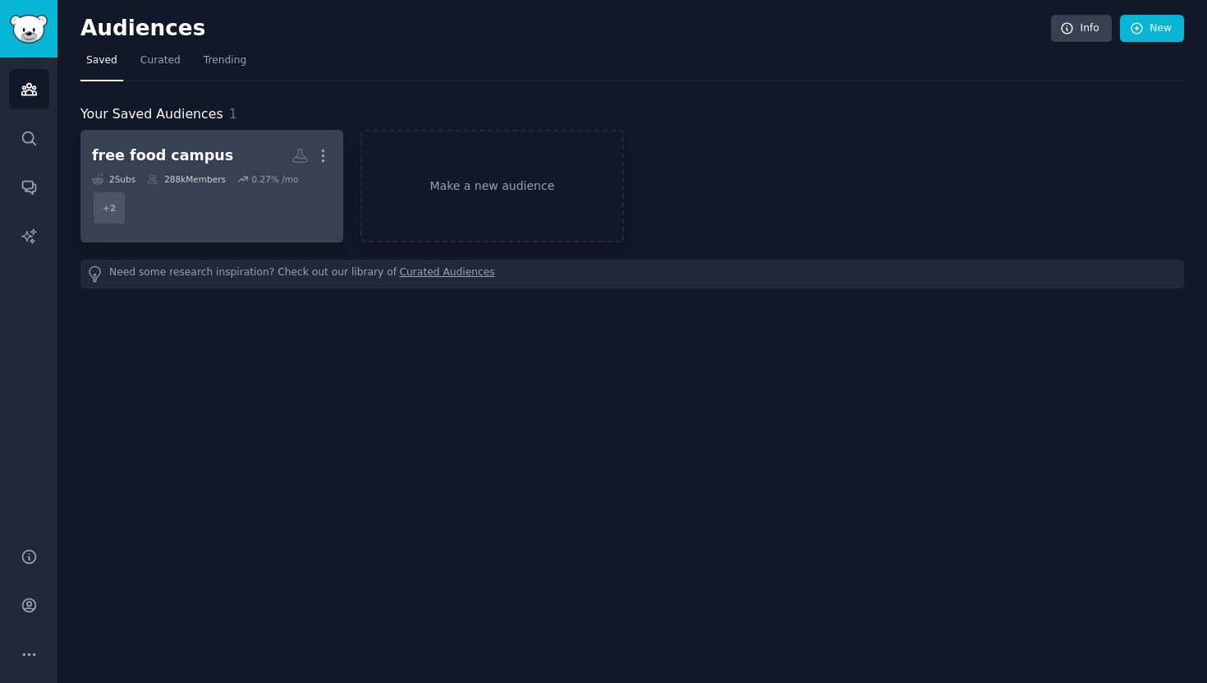
click at [248, 199] on dd "+ 2" at bounding box center [212, 208] width 240 height 46
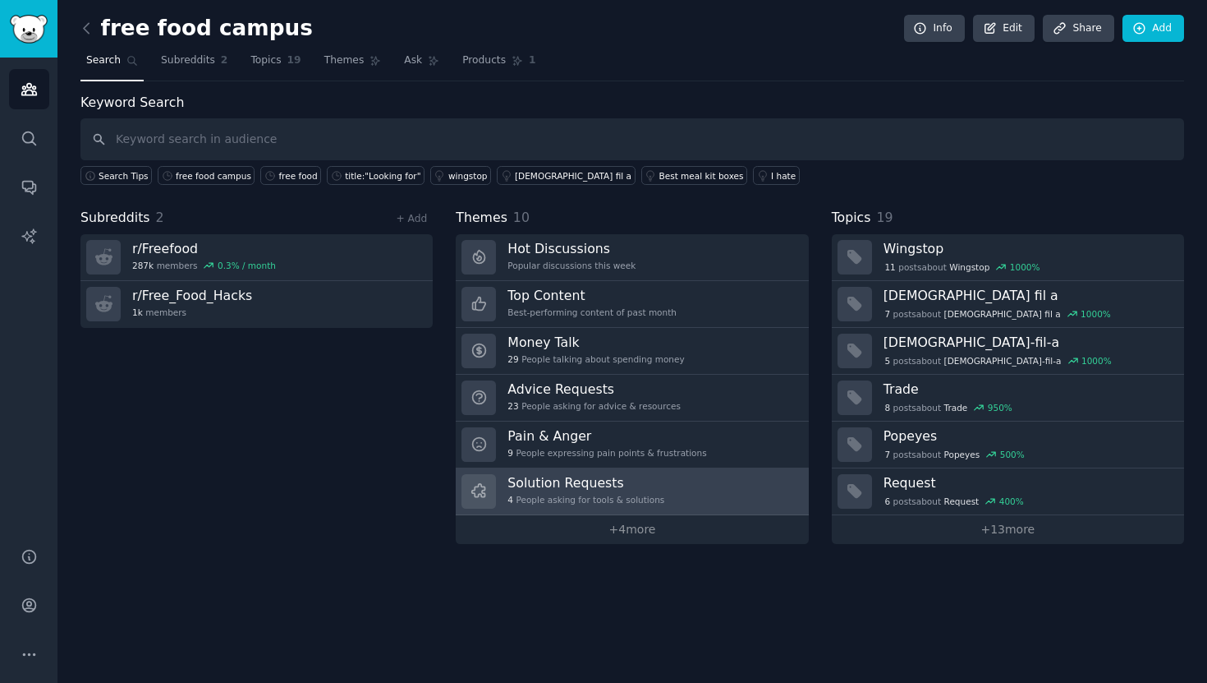
click at [574, 494] on div "4 People asking for tools & solutions" at bounding box center [586, 499] width 157 height 11
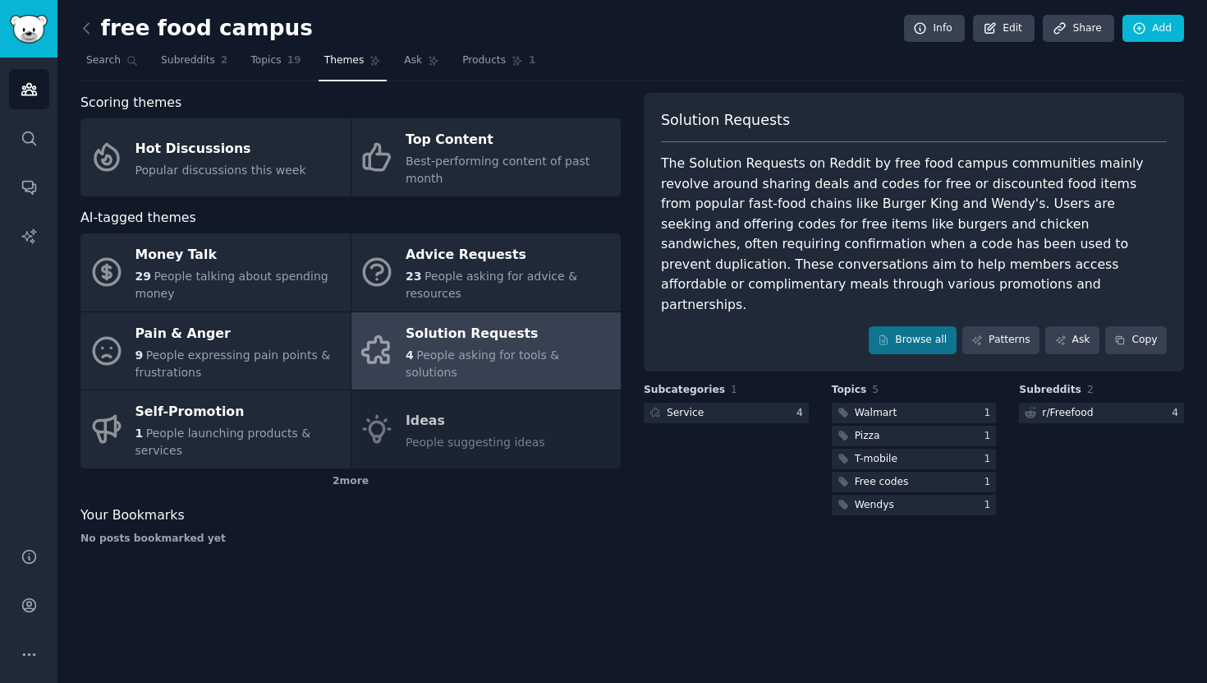
click at [758, 245] on div "The Solution Requests on Reddit by free food campus communities mainly revolve …" at bounding box center [914, 234] width 506 height 161
click at [758, 244] on div "The Solution Requests on Reddit by free food campus communities mainly revolve …" at bounding box center [914, 234] width 506 height 161
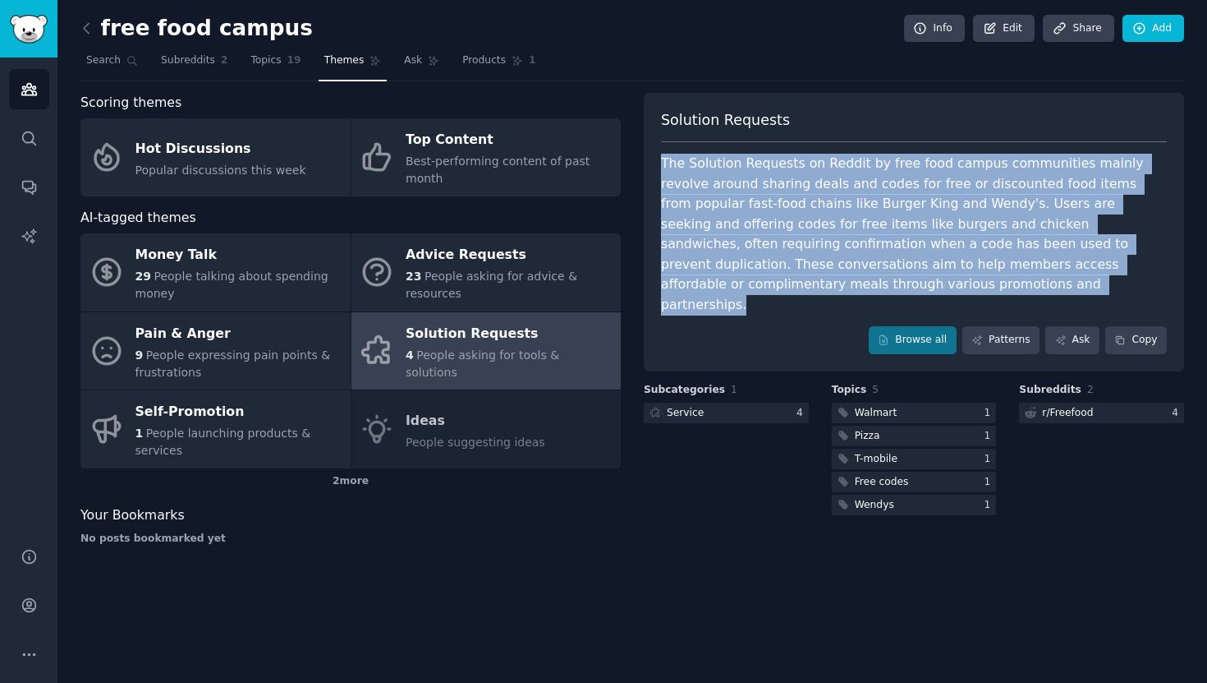
click at [758, 244] on div "The Solution Requests on Reddit by free food campus communities mainly revolve …" at bounding box center [914, 234] width 506 height 161
click at [768, 402] on div at bounding box center [726, 412] width 165 height 21
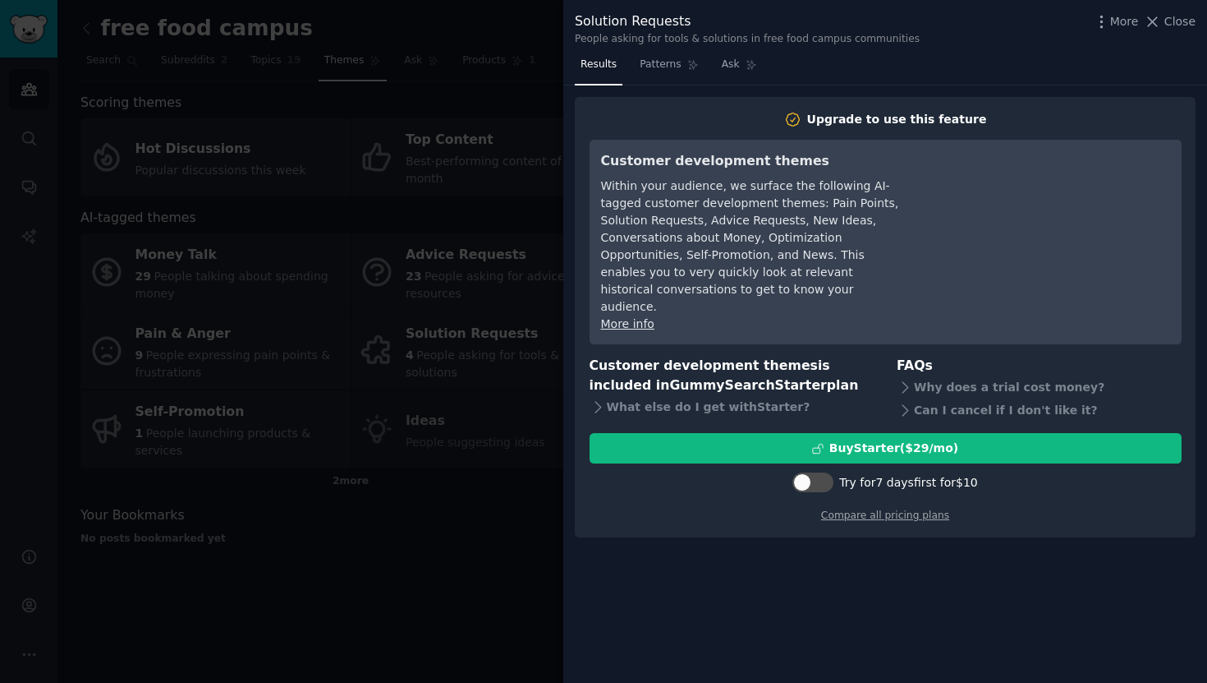
click at [479, 392] on div at bounding box center [603, 341] width 1207 height 683
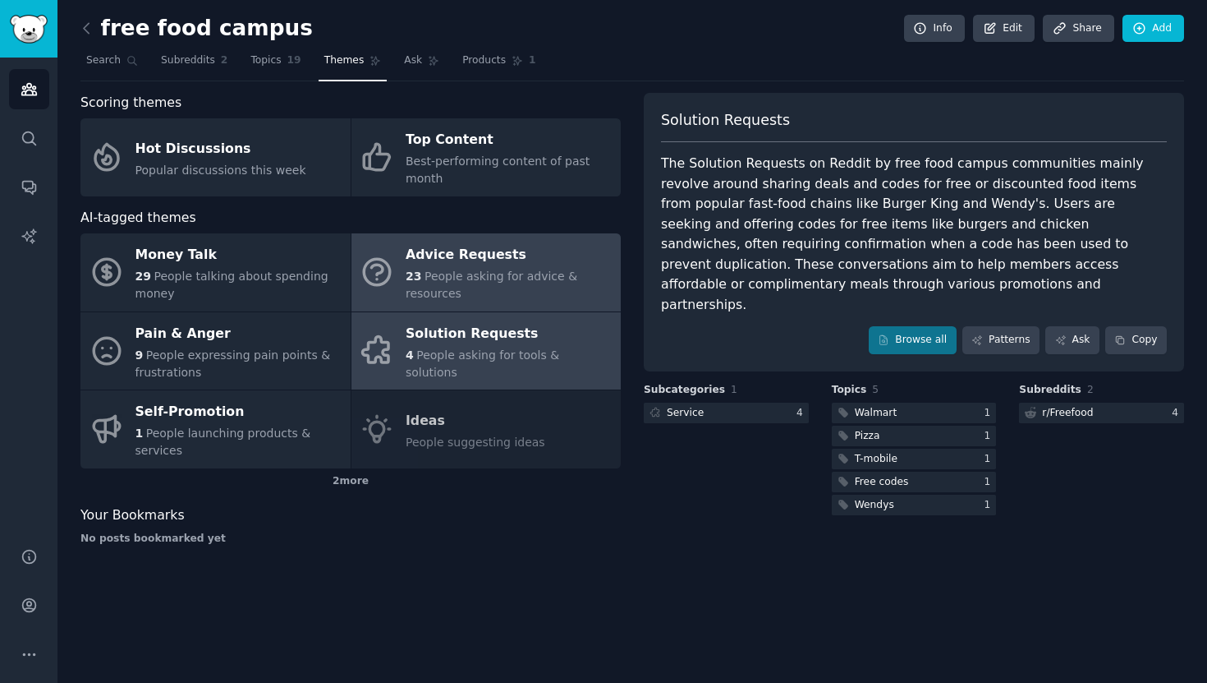
click at [479, 269] on span "People asking for advice & resources" at bounding box center [492, 284] width 172 height 30
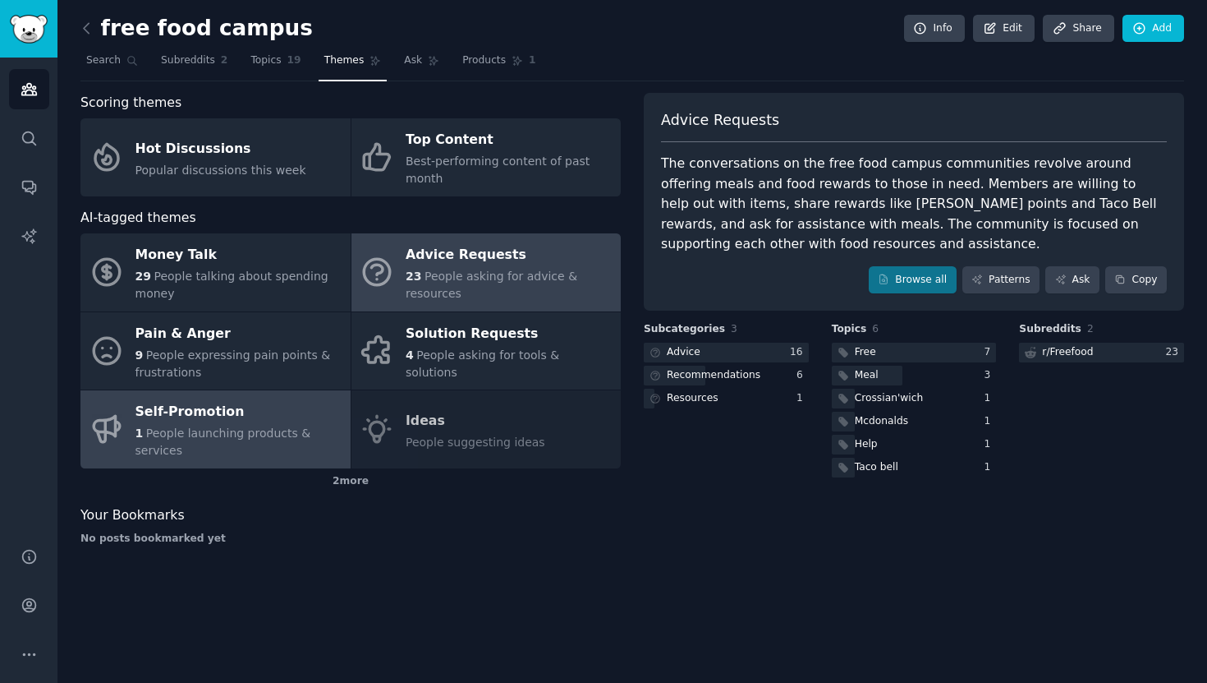
click at [303, 409] on div "Self-Promotion" at bounding box center [239, 412] width 207 height 26
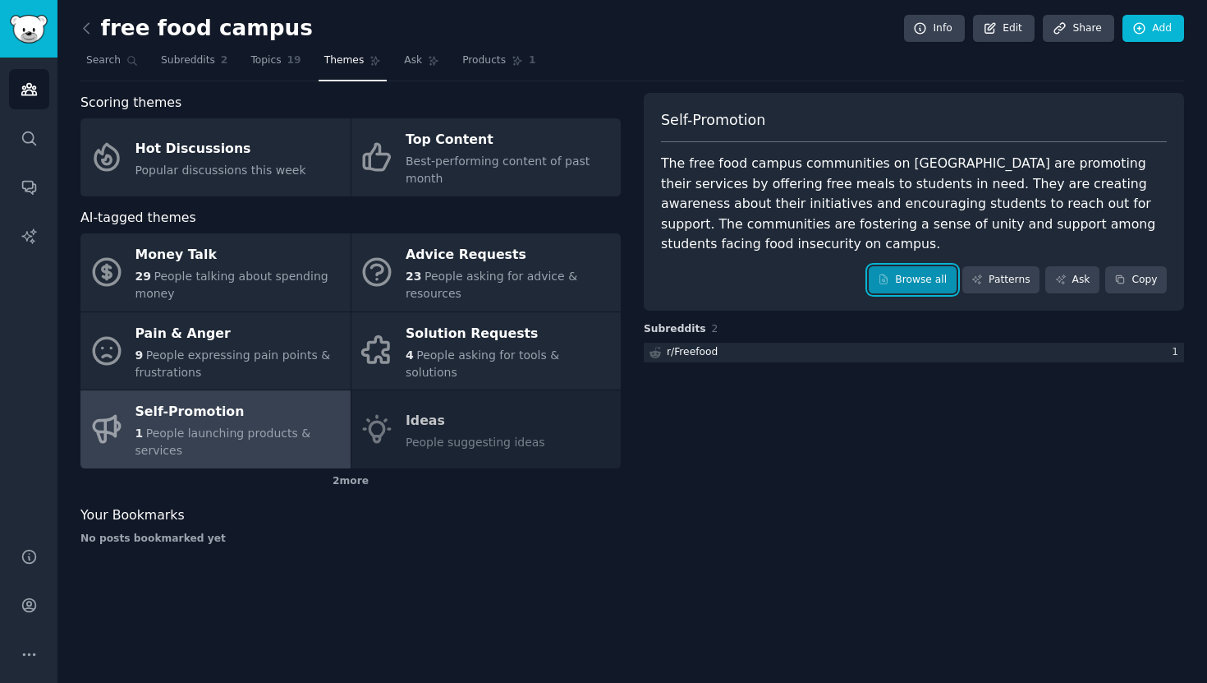
click at [943, 266] on link "Browse all" at bounding box center [913, 280] width 88 height 28
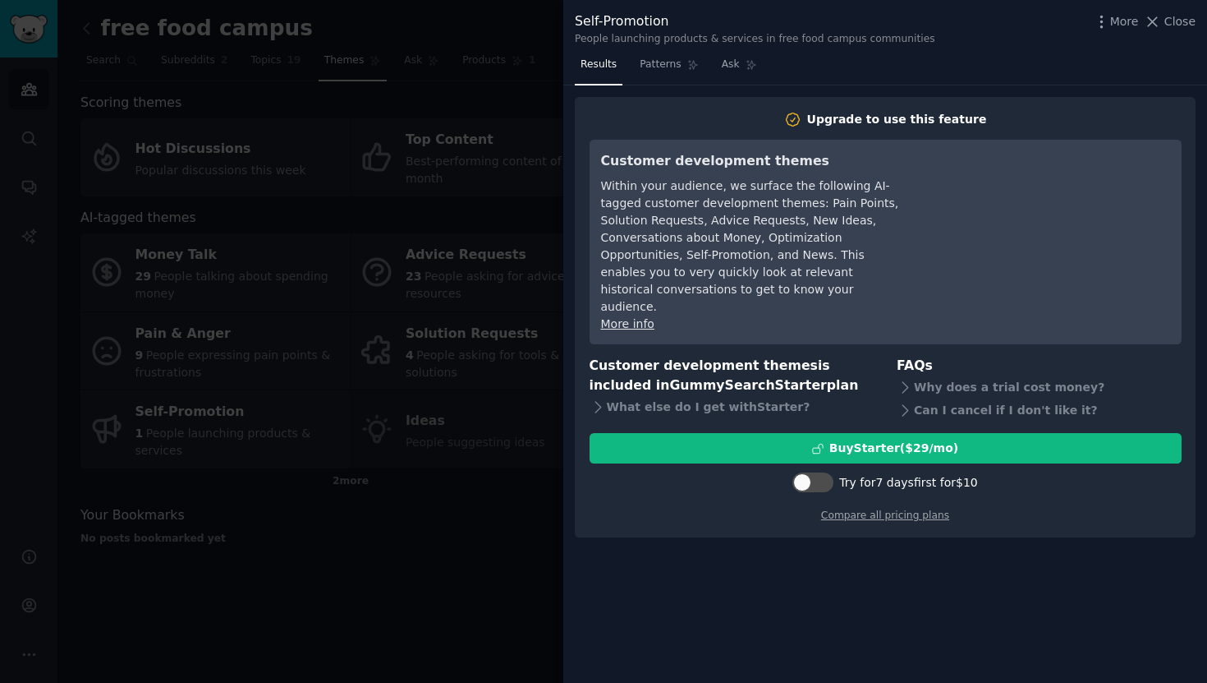
click at [493, 362] on div at bounding box center [603, 341] width 1207 height 683
